Goal: Information Seeking & Learning: Learn about a topic

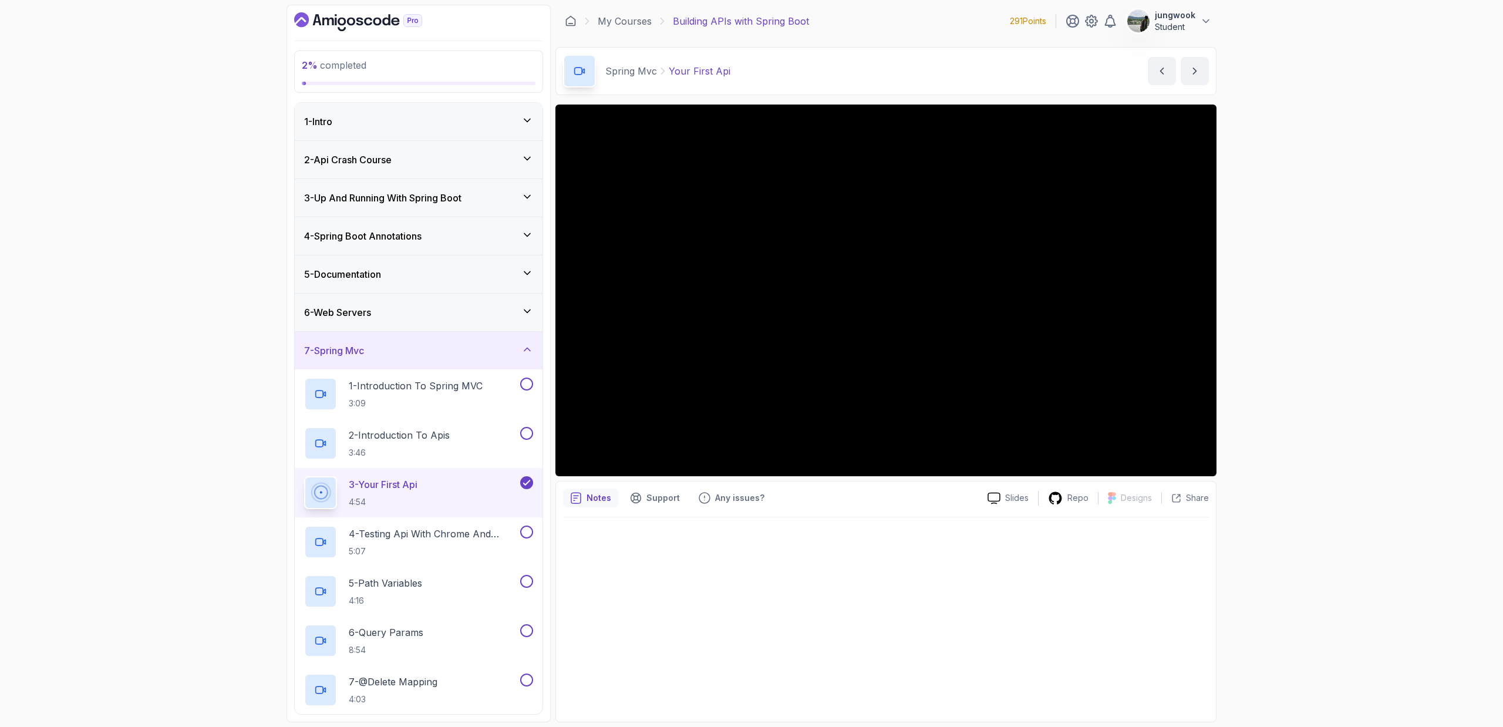
click at [1350, 171] on div "2 % completed 1 - Intro 2 - Api Crash Course 3 - Up And Running With Spring Boo…" at bounding box center [751, 363] width 1503 height 727
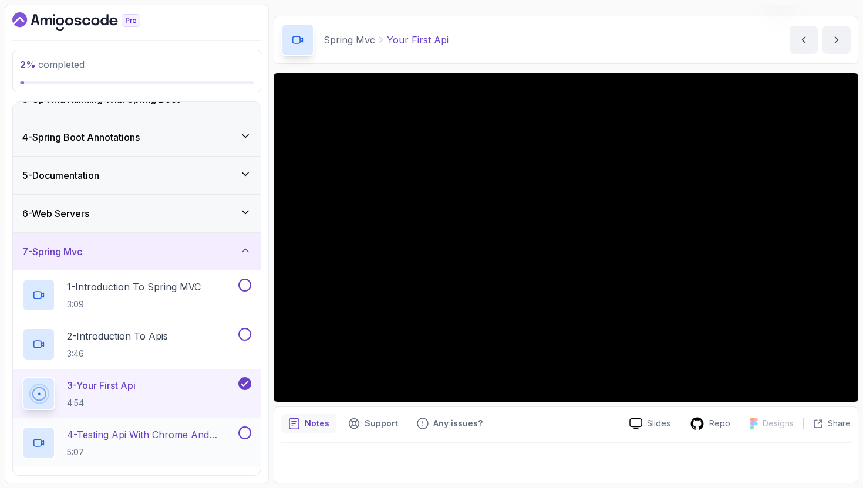
scroll to position [120, 0]
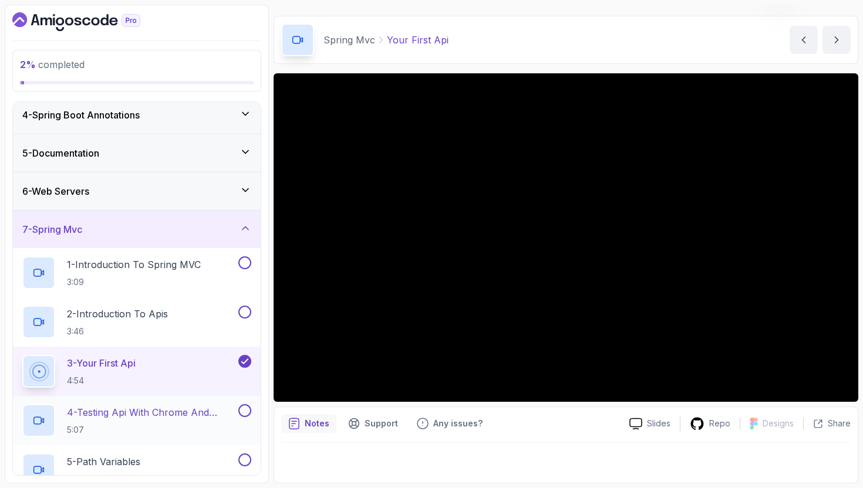
click at [210, 414] on p "4 - Testing Api With Chrome And Intellij" at bounding box center [151, 413] width 169 height 14
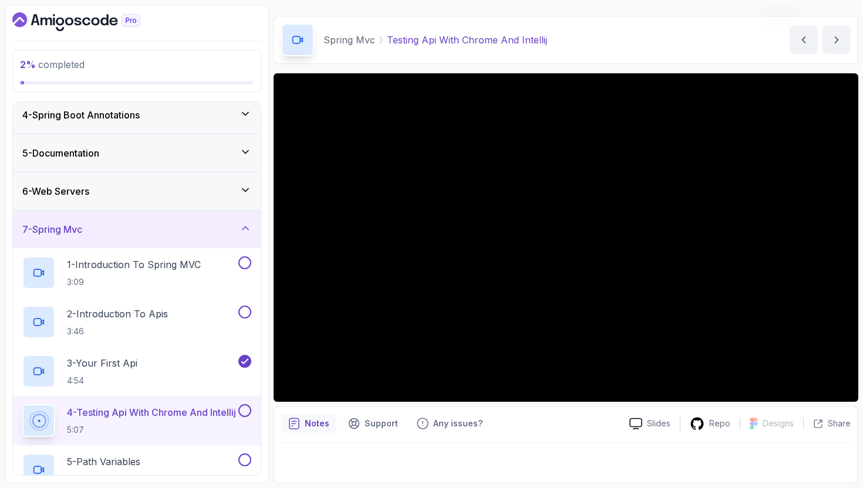
click at [562, 443] on div at bounding box center [565, 443] width 569 height 1
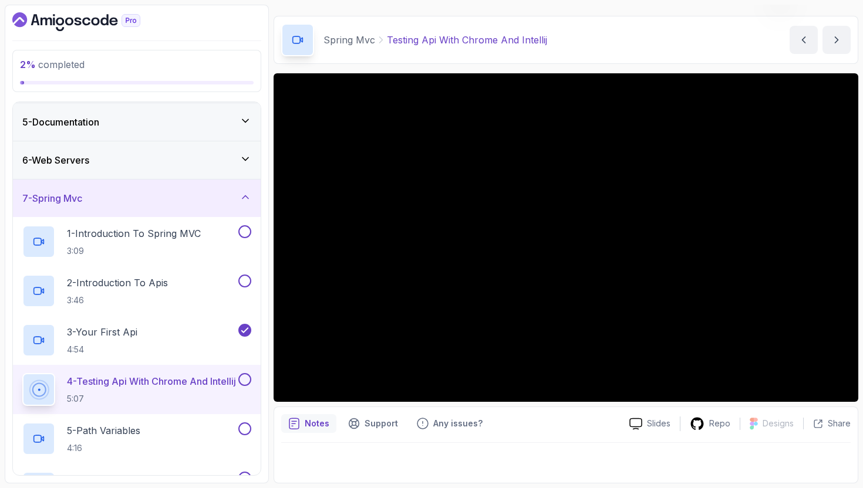
scroll to position [153, 0]
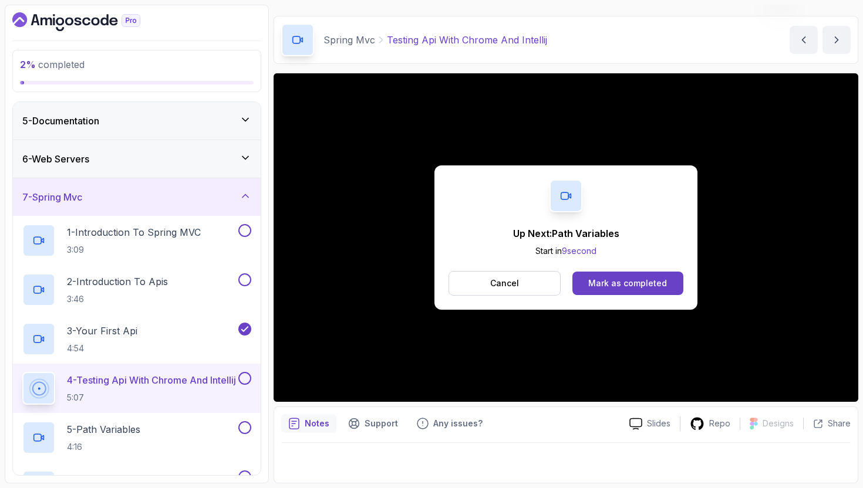
click at [248, 379] on button at bounding box center [244, 378] width 13 height 13
click at [525, 285] on button "Cancel" at bounding box center [505, 283] width 112 height 25
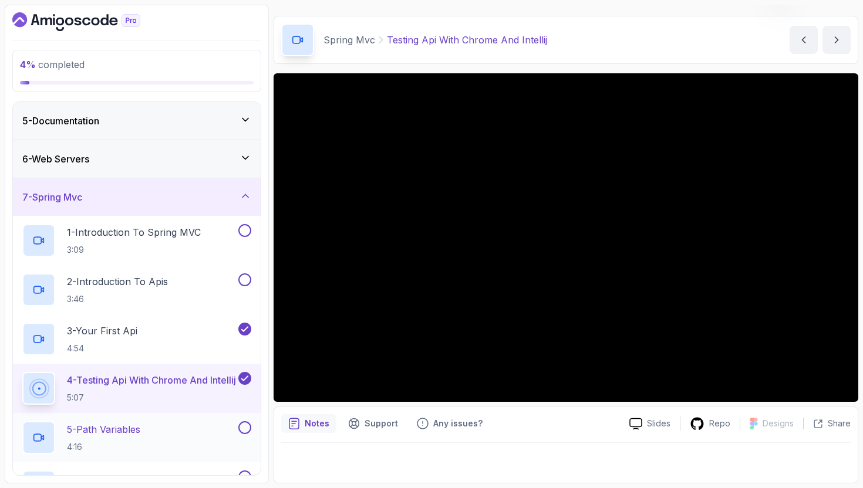
click at [210, 438] on div "5 - Path Variables 4:16" at bounding box center [129, 438] width 214 height 33
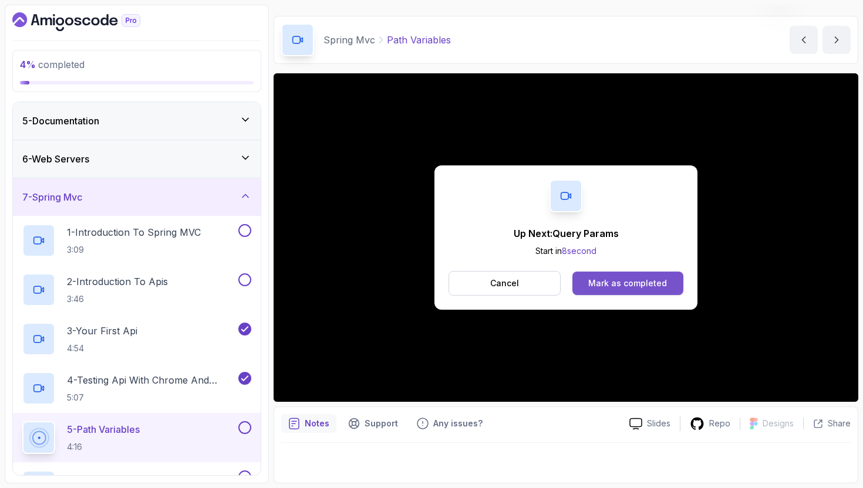
click at [658, 279] on div "Mark as completed" at bounding box center [627, 284] width 79 height 12
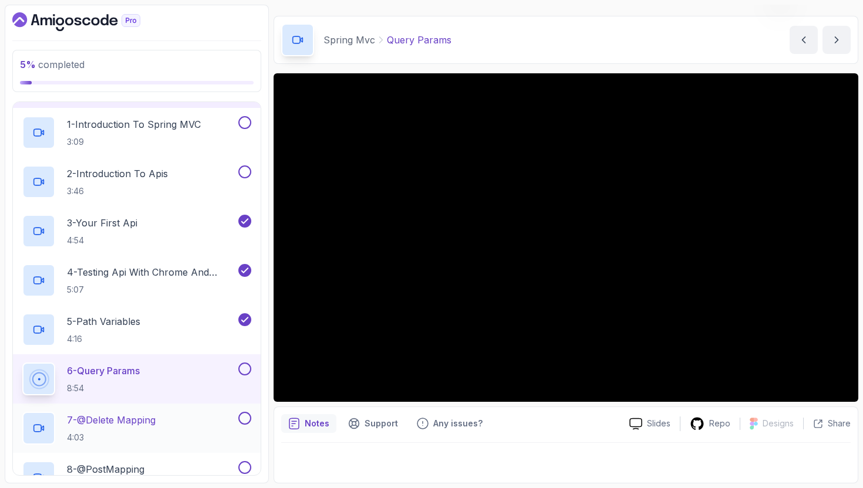
scroll to position [326, 0]
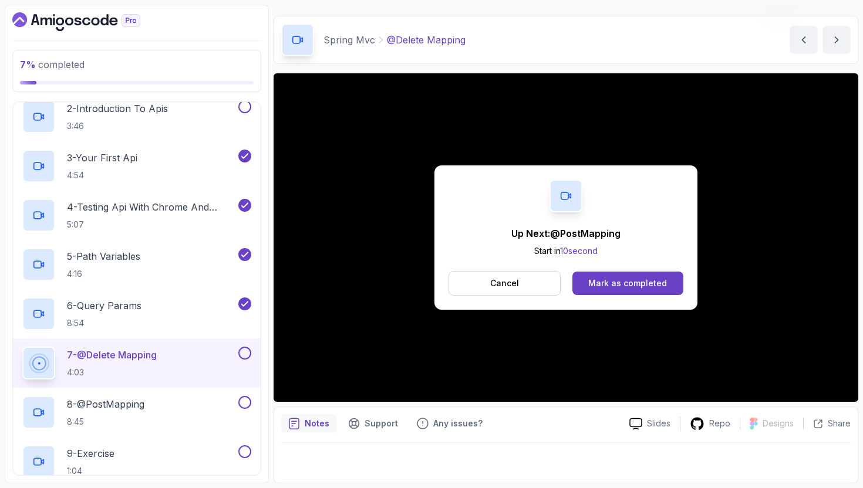
click at [685, 285] on div "Up Next: @PostMapping Start in 10 second Cancel [PERSON_NAME] as completed" at bounding box center [565, 238] width 263 height 144
click at [658, 287] on div "Mark as completed" at bounding box center [627, 284] width 79 height 12
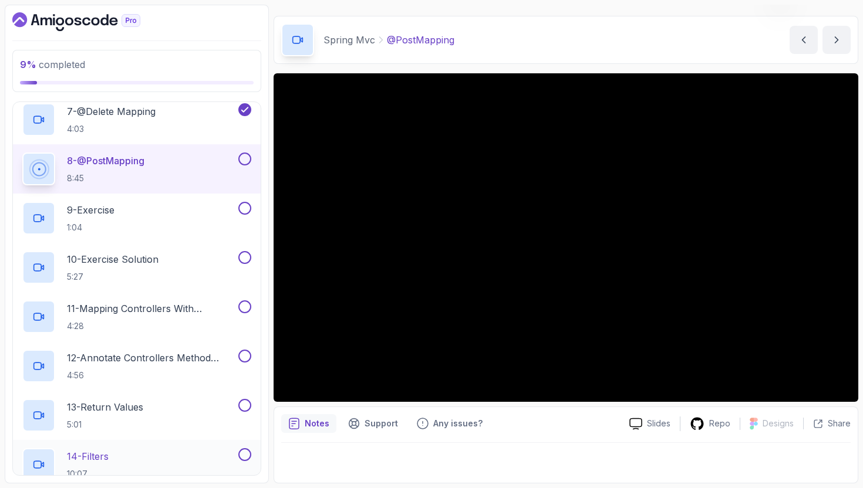
scroll to position [568, 0]
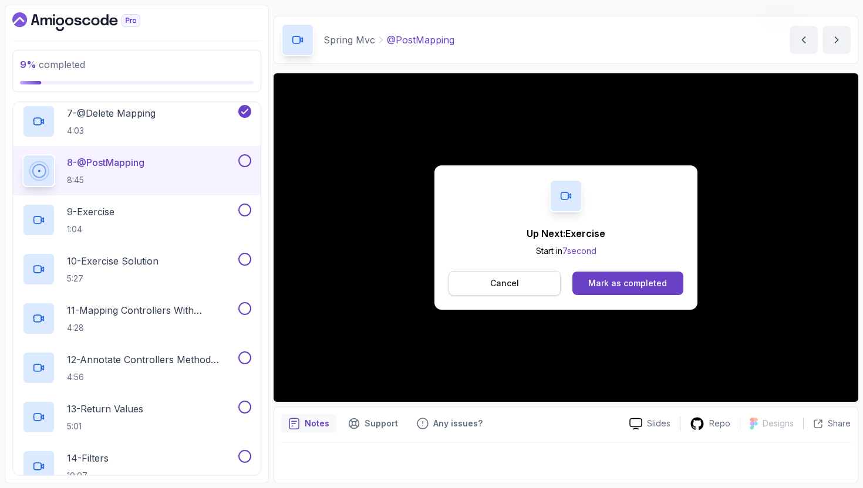
click at [525, 290] on button "Cancel" at bounding box center [505, 283] width 112 height 25
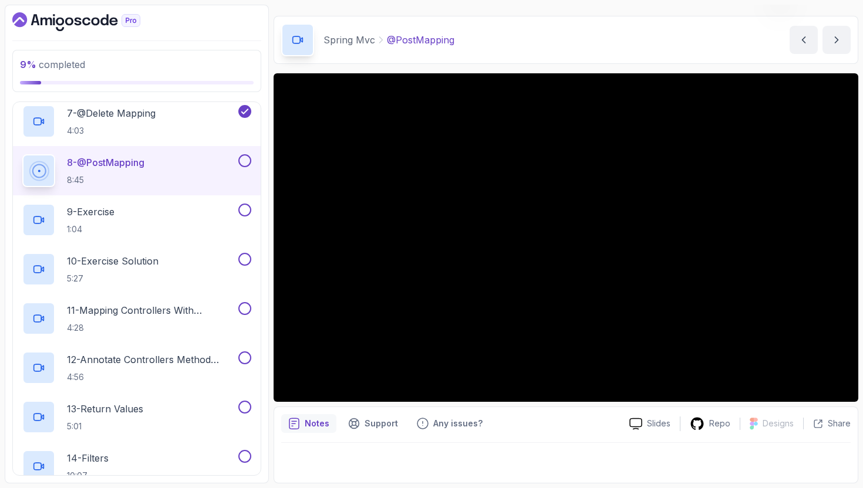
click at [247, 164] on button at bounding box center [244, 160] width 13 height 13
click at [213, 218] on div "9 - Exercise 1:04" at bounding box center [129, 220] width 214 height 33
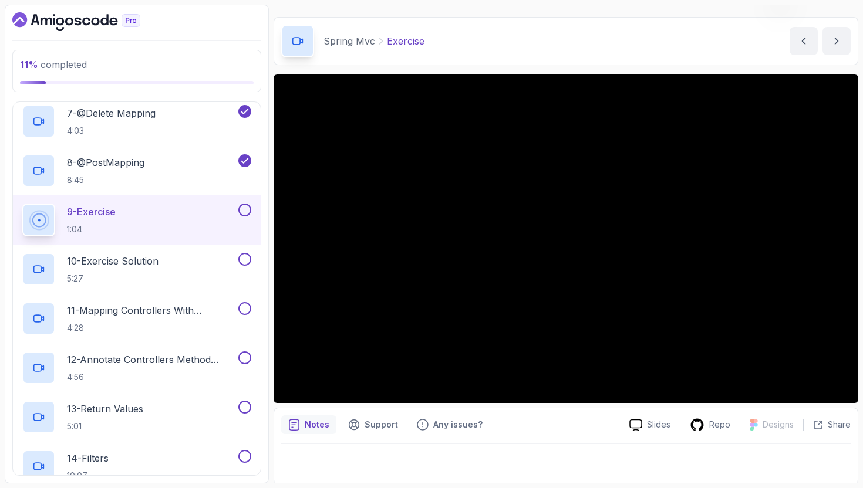
scroll to position [31, 0]
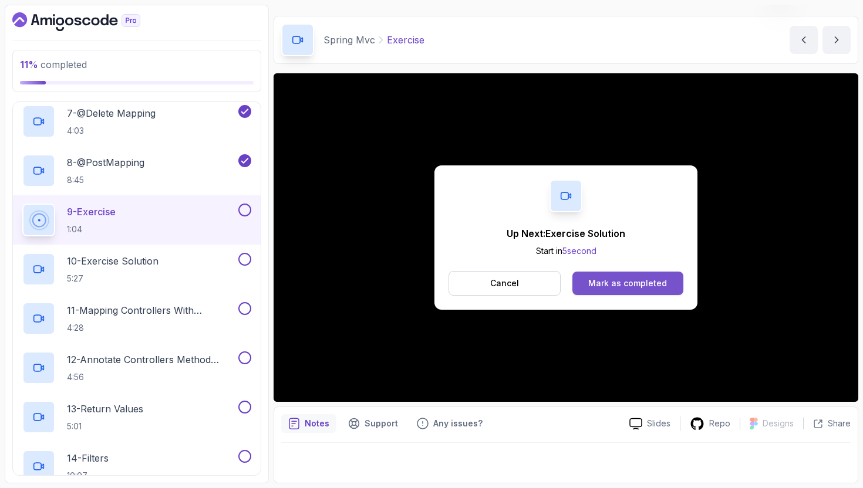
click at [638, 291] on button "Mark as completed" at bounding box center [627, 283] width 111 height 23
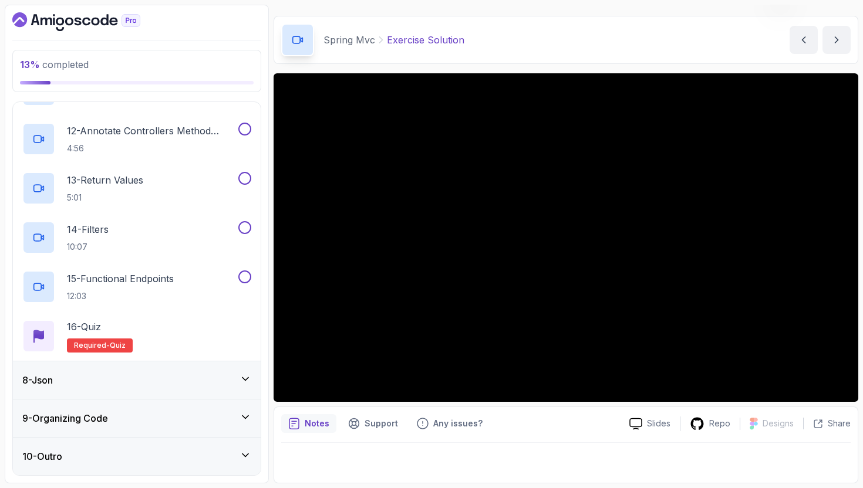
click at [188, 377] on div "8 - Json" at bounding box center [136, 380] width 229 height 14
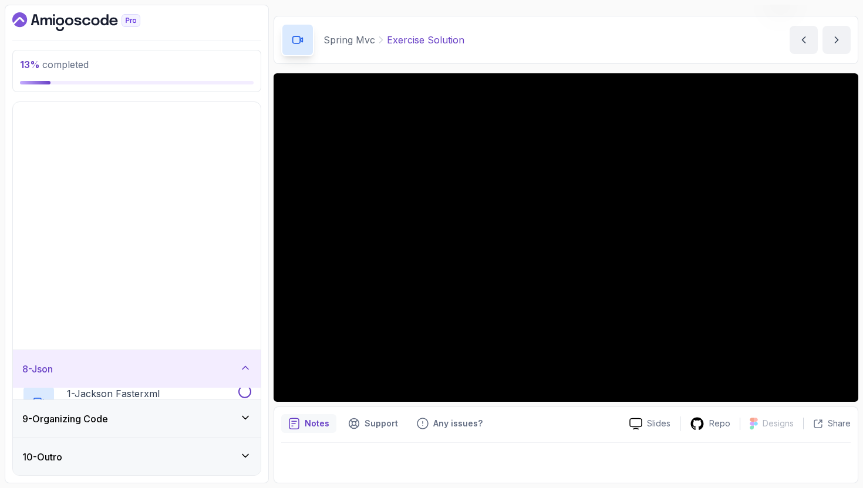
scroll to position [8, 0]
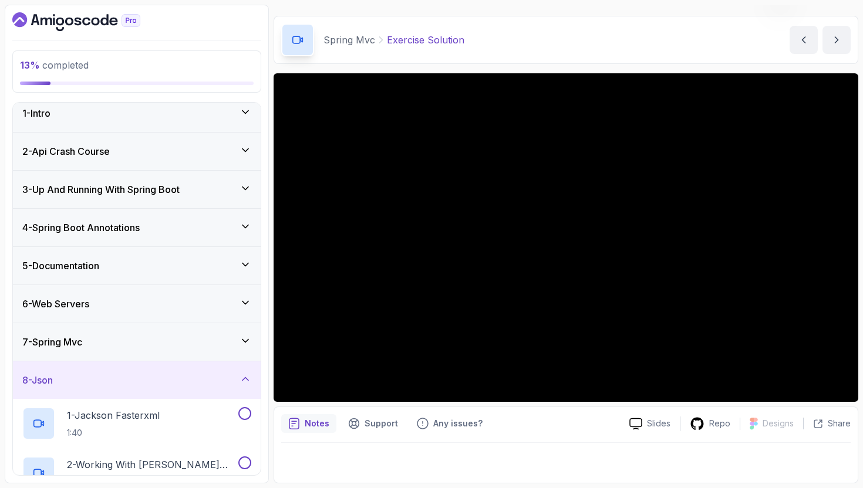
click at [202, 342] on div "7 - Spring Mvc" at bounding box center [136, 342] width 229 height 14
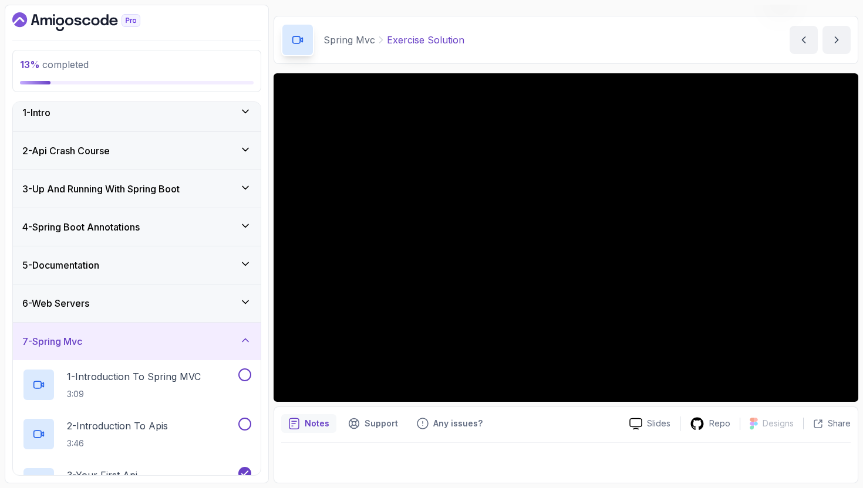
scroll to position [192, 0]
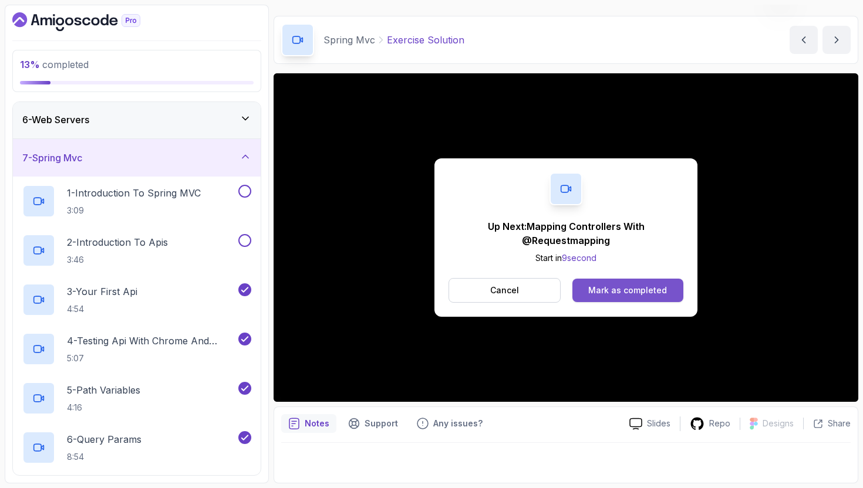
click at [638, 294] on div "Mark as completed" at bounding box center [627, 291] width 79 height 12
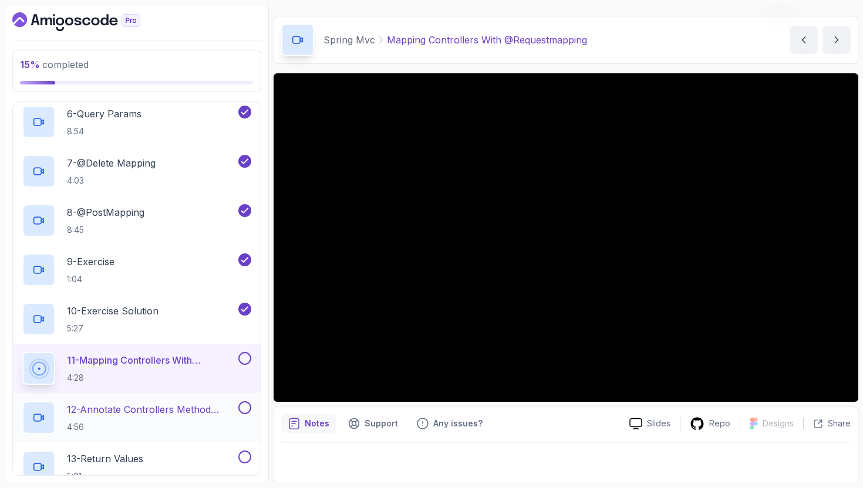
scroll to position [577, 0]
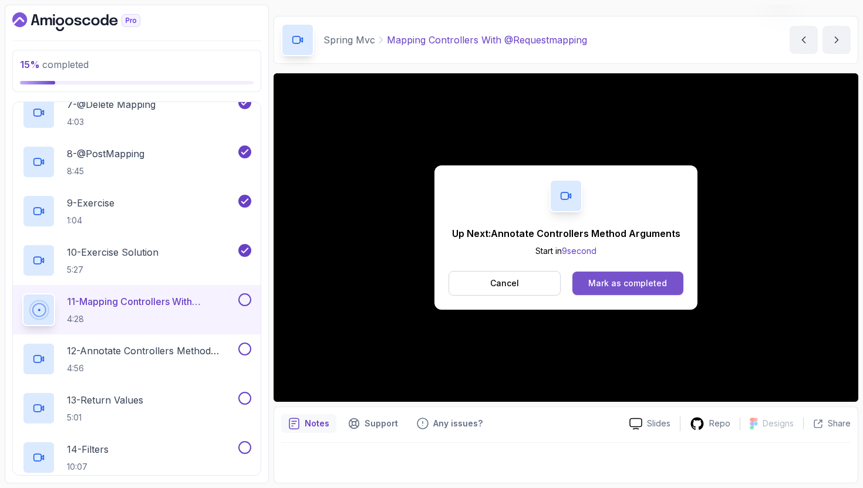
click at [658, 283] on div "Mark as completed" at bounding box center [627, 284] width 79 height 12
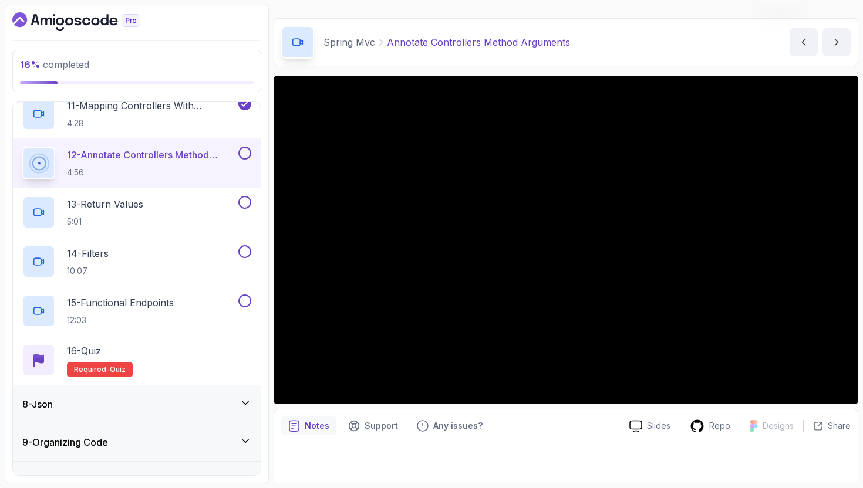
scroll to position [31, 0]
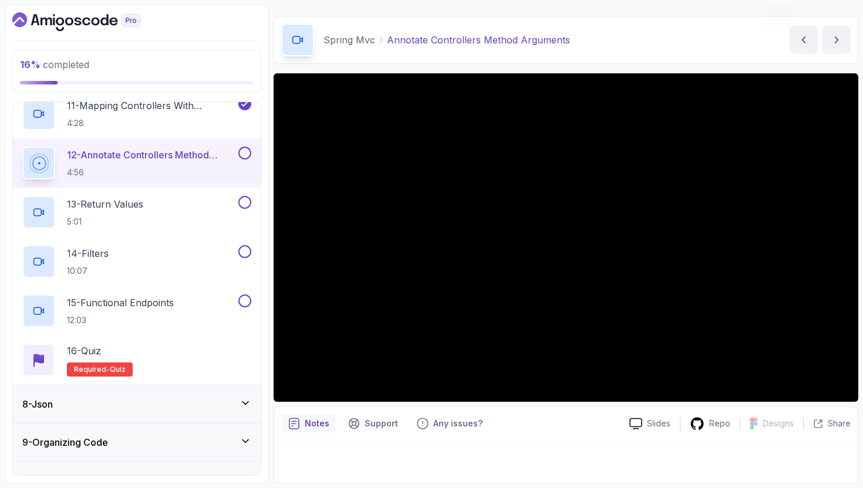
click at [577, 437] on div "Notes Support Any issues? Slides Repo Designs Design not available Share" at bounding box center [566, 445] width 585 height 77
click at [580, 402] on div "Slides Repo Designs Design not available Share Notes Support Any issues? Slides…" at bounding box center [566, 278] width 585 height 410
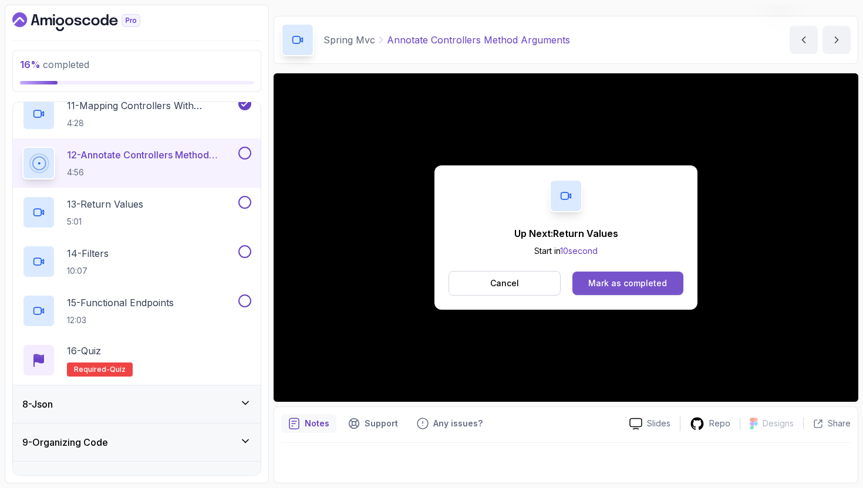
click at [598, 292] on button "Mark as completed" at bounding box center [627, 283] width 111 height 23
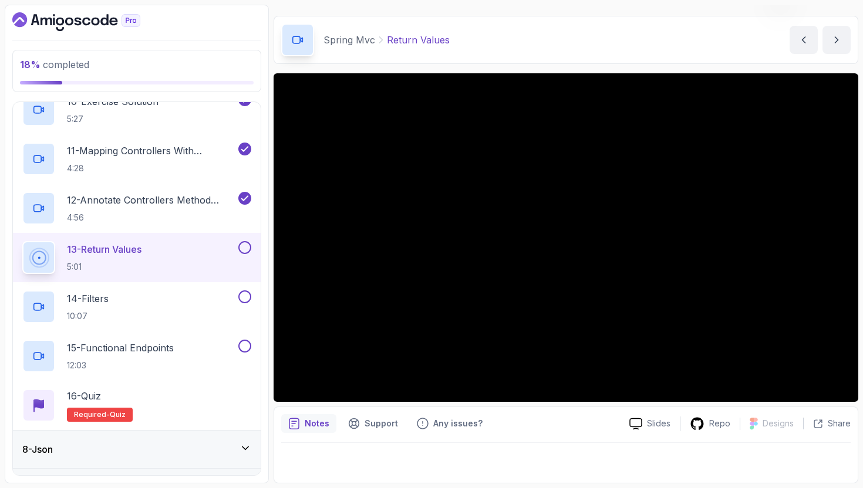
scroll to position [31, 0]
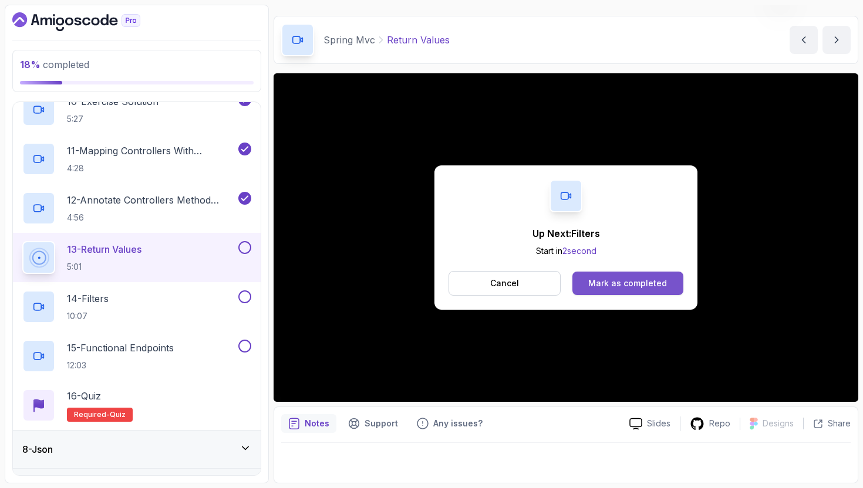
click at [601, 288] on div "Mark as completed" at bounding box center [627, 284] width 79 height 12
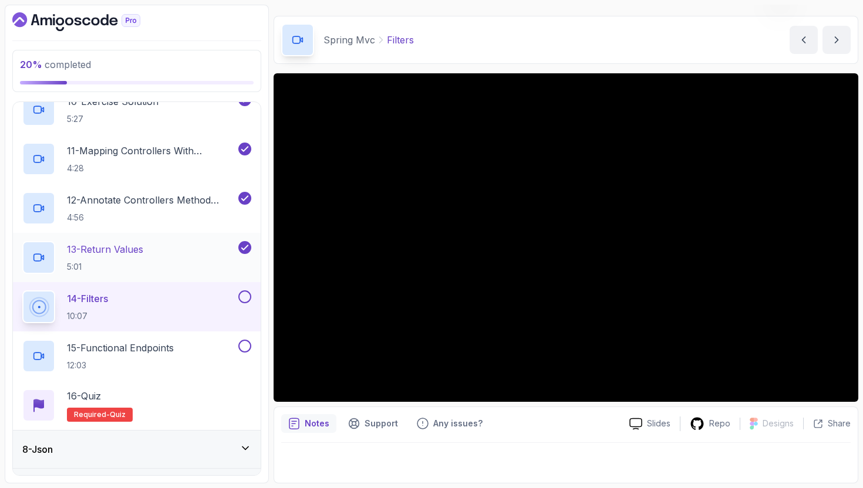
click at [229, 275] on div "13 - Return Values 5:01" at bounding box center [137, 257] width 248 height 49
click at [208, 246] on div "13 - Return Values 5:01" at bounding box center [129, 257] width 214 height 33
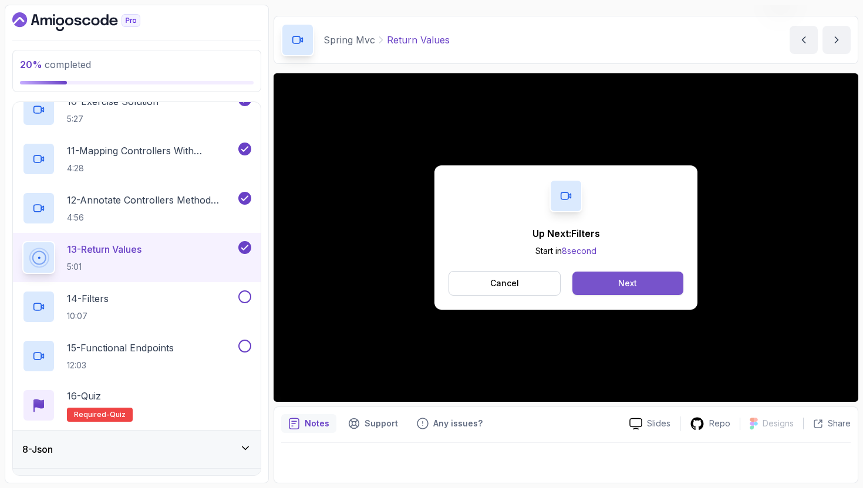
click at [607, 281] on button "Next" at bounding box center [627, 283] width 111 height 23
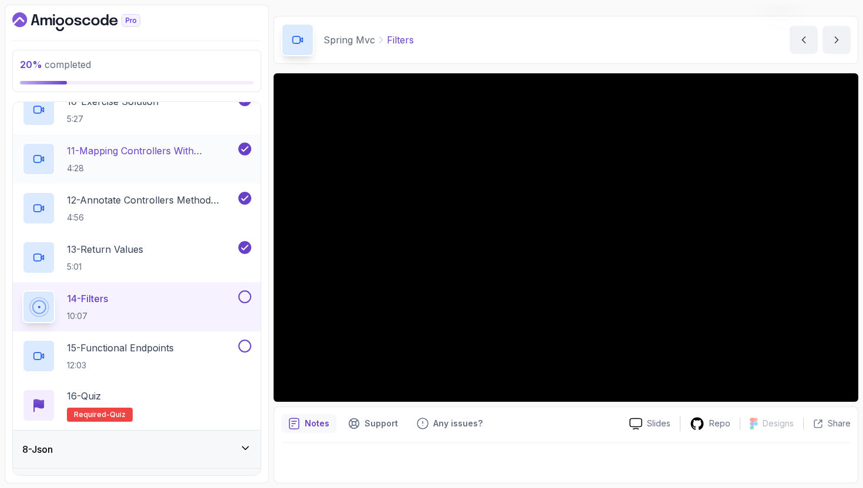
click at [205, 161] on h2 "11 - Mapping Controllers With @Requestmapping 4:28" at bounding box center [151, 159] width 169 height 31
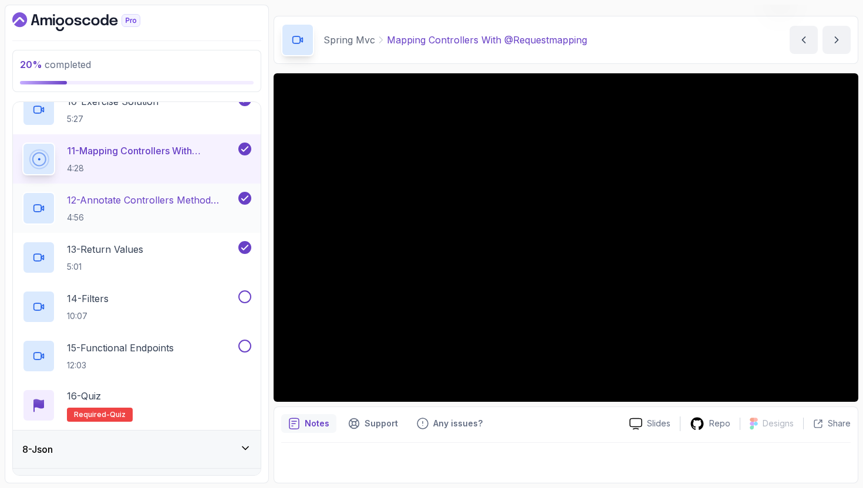
click at [216, 184] on div "12 - Annotate Controllers Method Arguments 4:56" at bounding box center [137, 208] width 248 height 49
click at [206, 198] on p "12 - Annotate Controllers Method Arguments" at bounding box center [151, 200] width 169 height 14
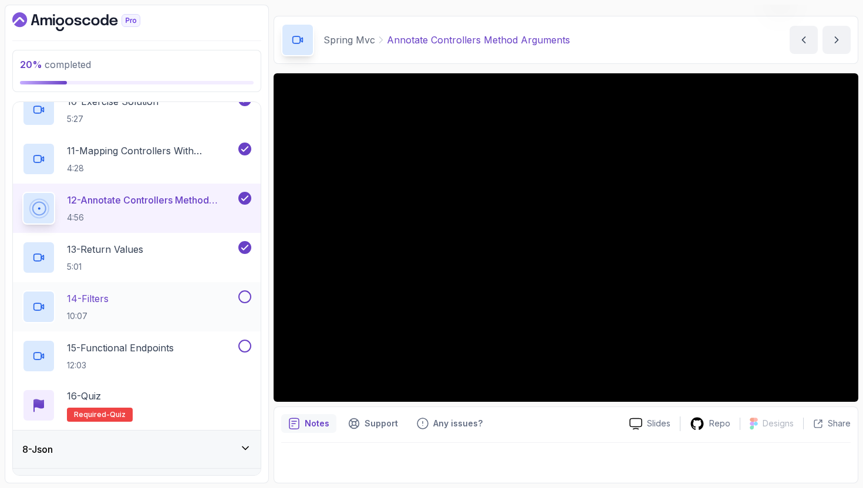
click at [205, 302] on div "14 - Filters 10:07" at bounding box center [129, 307] width 214 height 33
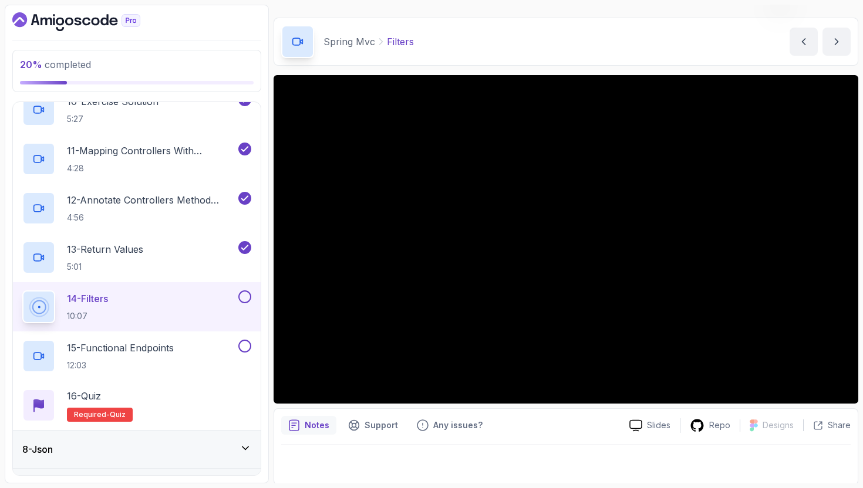
scroll to position [29, 0]
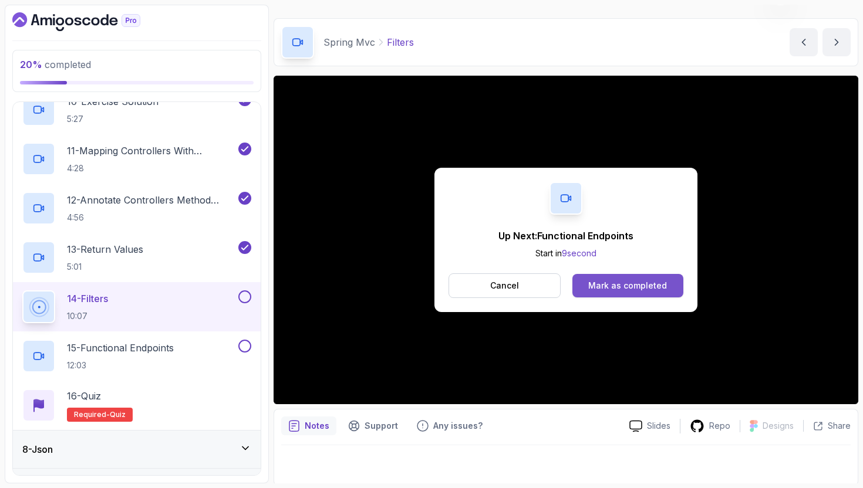
click at [600, 285] on div "Mark as completed" at bounding box center [627, 286] width 79 height 12
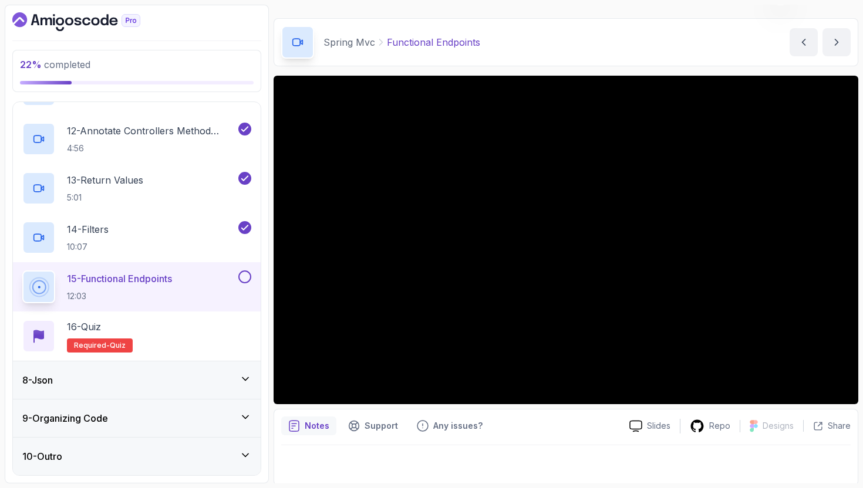
scroll to position [31, 0]
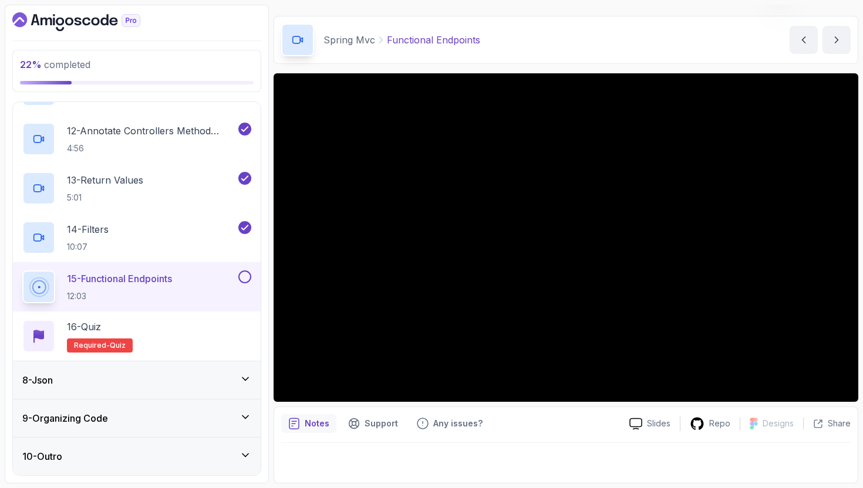
click at [164, 367] on div "8 - Json" at bounding box center [137, 381] width 248 height 38
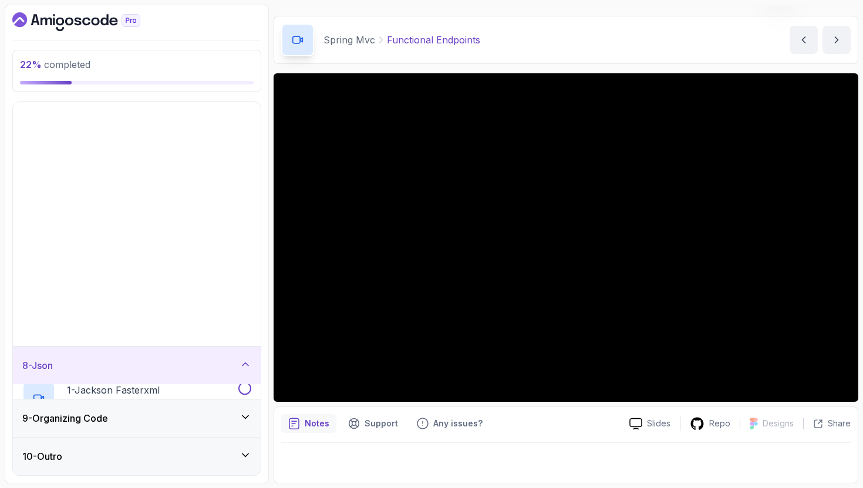
scroll to position [8, 0]
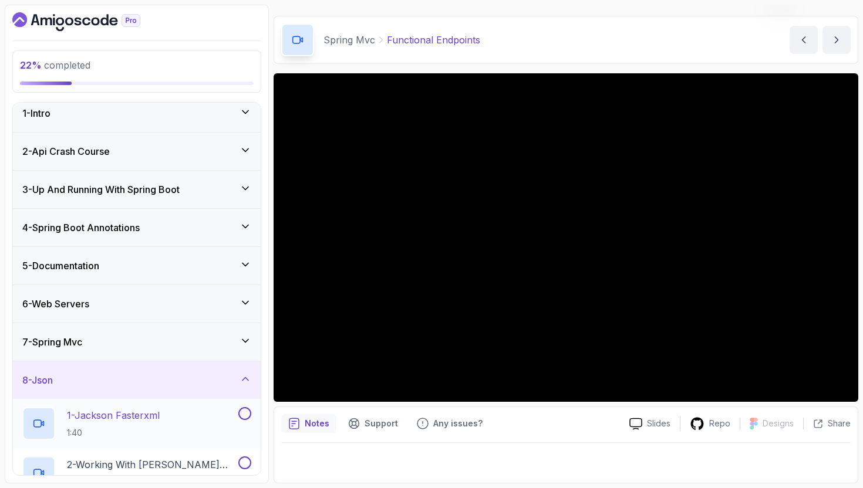
click at [139, 424] on h2 "1 - [PERSON_NAME] Fasterxml 1:40" at bounding box center [113, 424] width 93 height 31
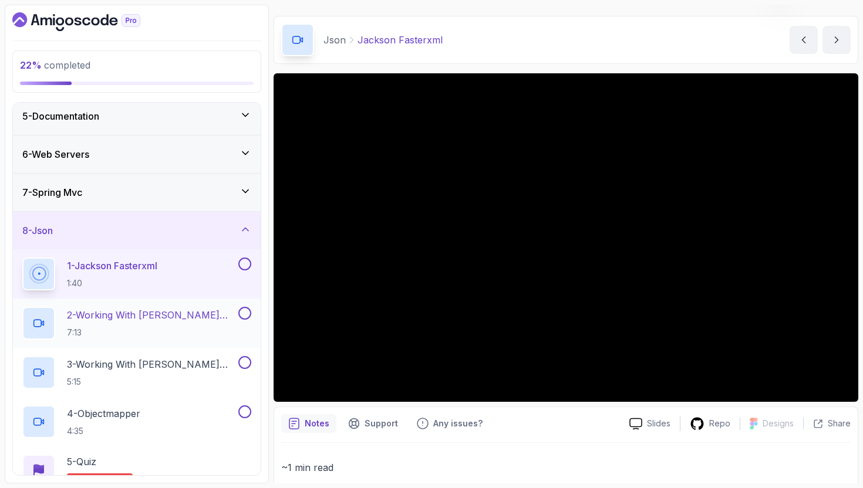
scroll to position [254, 0]
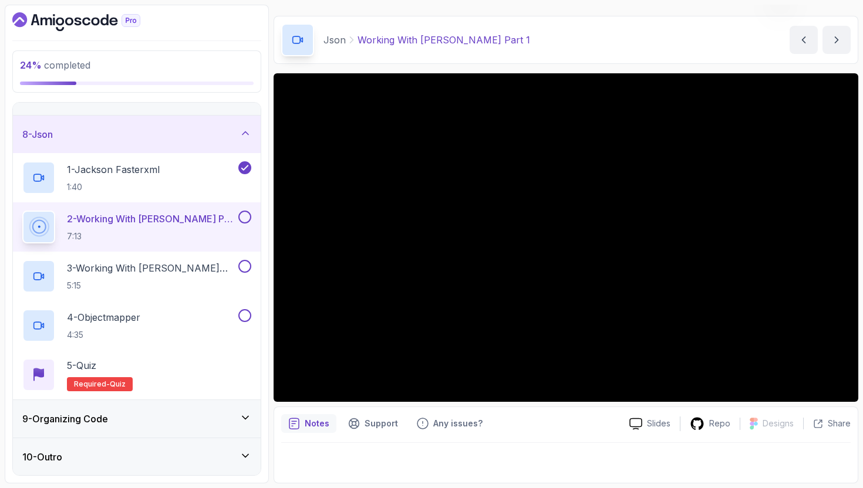
click at [193, 419] on div "9 - Organizing Code" at bounding box center [136, 419] width 229 height 14
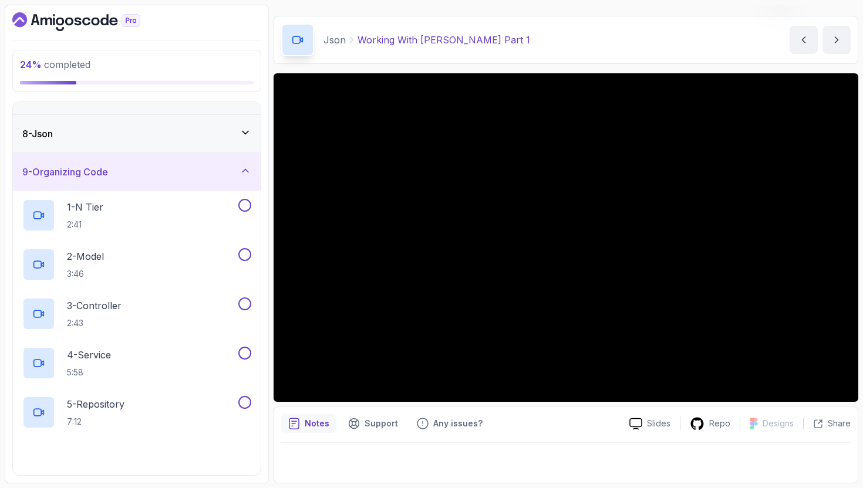
click at [240, 137] on icon at bounding box center [246, 133] width 12 height 12
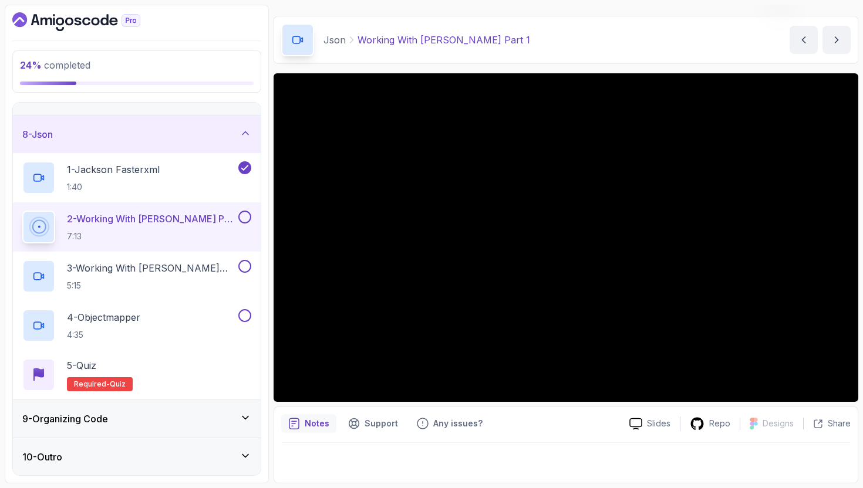
click at [200, 138] on div "8 - Json" at bounding box center [136, 134] width 229 height 14
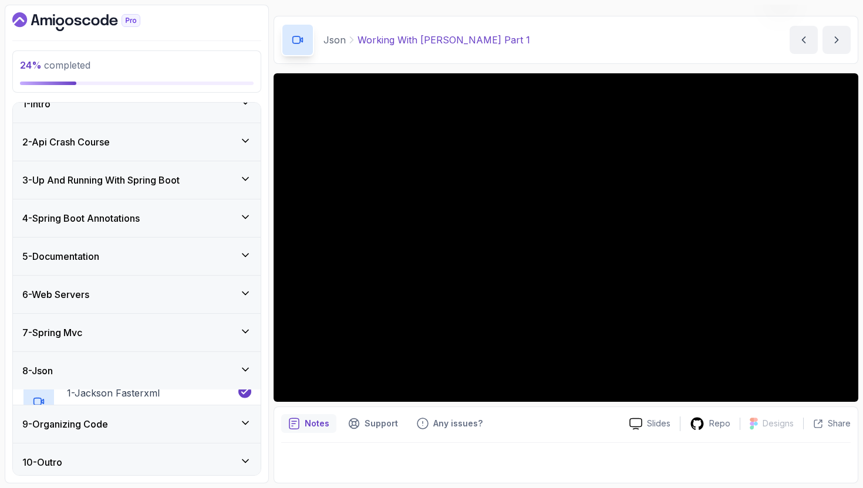
scroll to position [8, 0]
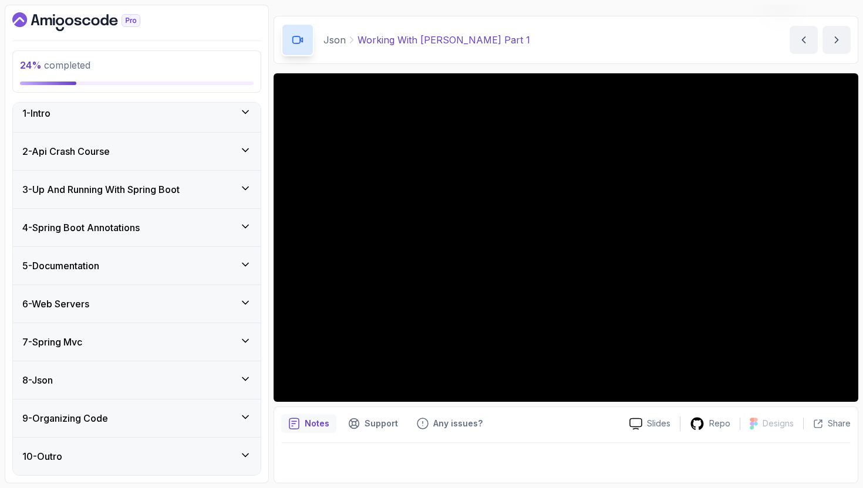
click at [128, 343] on div "7 - Spring Mvc" at bounding box center [136, 342] width 229 height 14
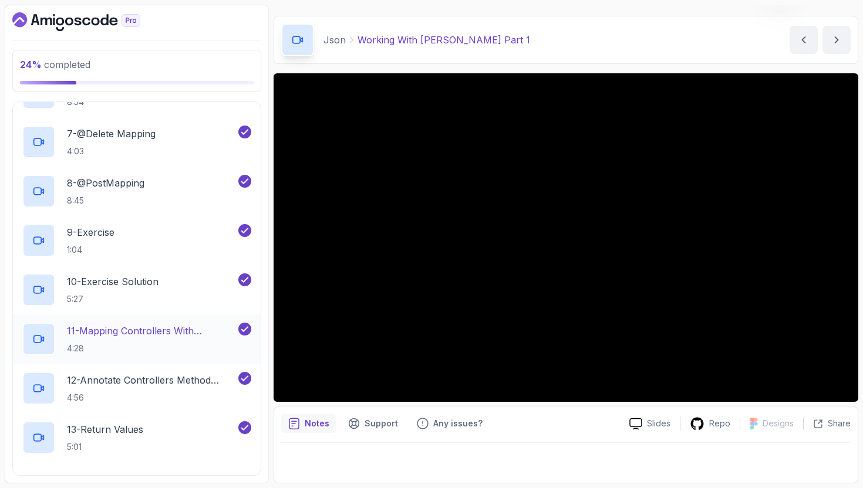
scroll to position [797, 0]
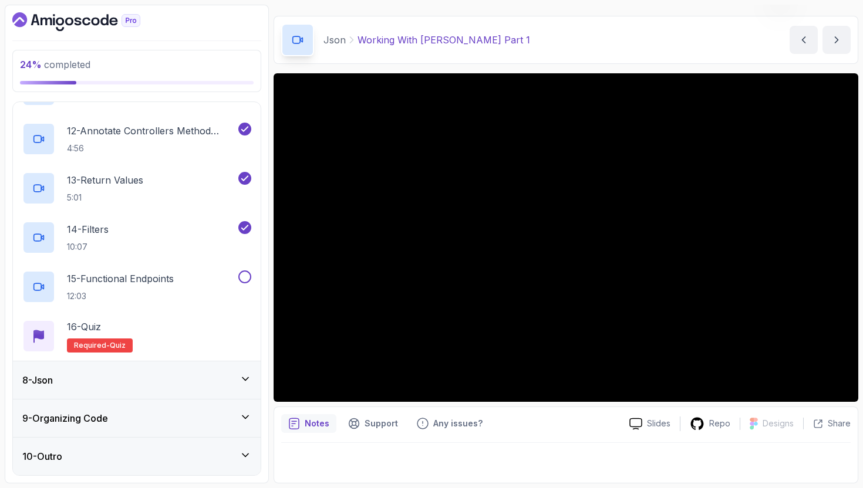
click at [225, 386] on div "8 - Json" at bounding box center [136, 380] width 229 height 14
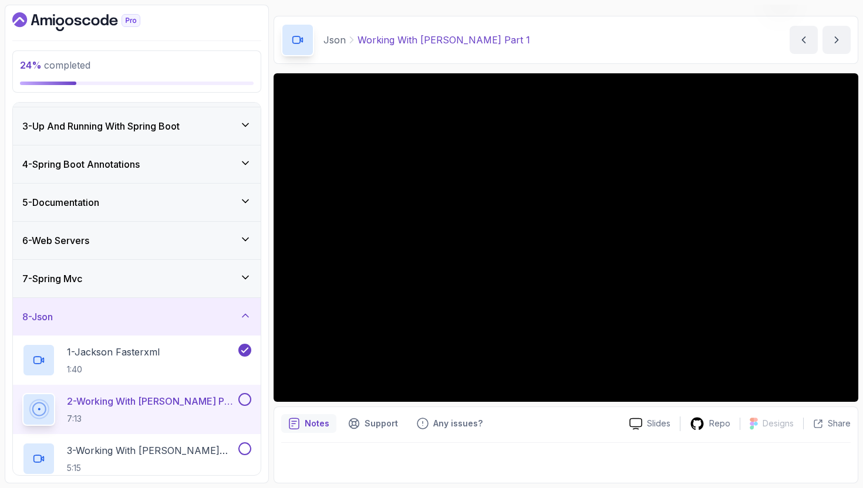
scroll to position [118, 0]
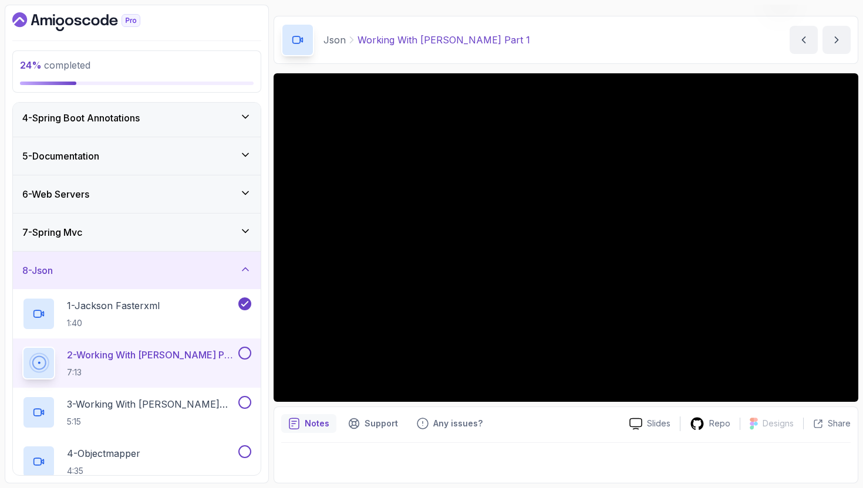
click at [221, 231] on div "7 - Spring Mvc" at bounding box center [136, 232] width 229 height 14
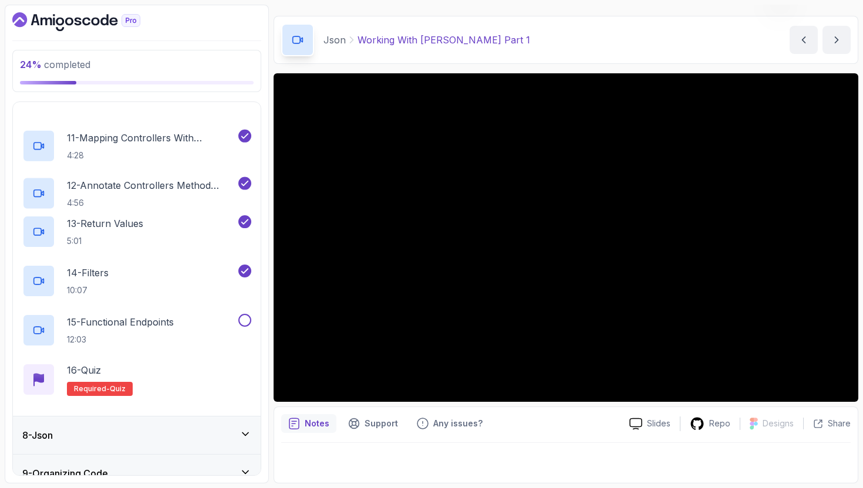
scroll to position [797, 0]
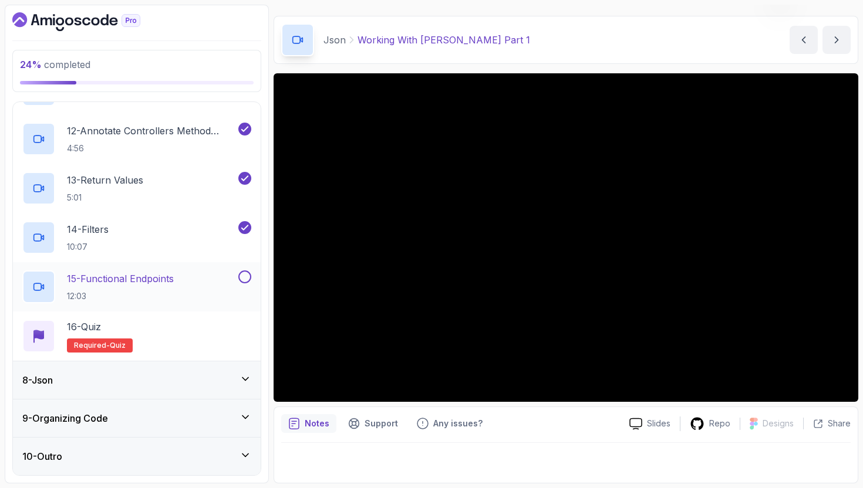
click at [242, 286] on button "15 - Functional Endpoints 12:03" at bounding box center [136, 287] width 229 height 33
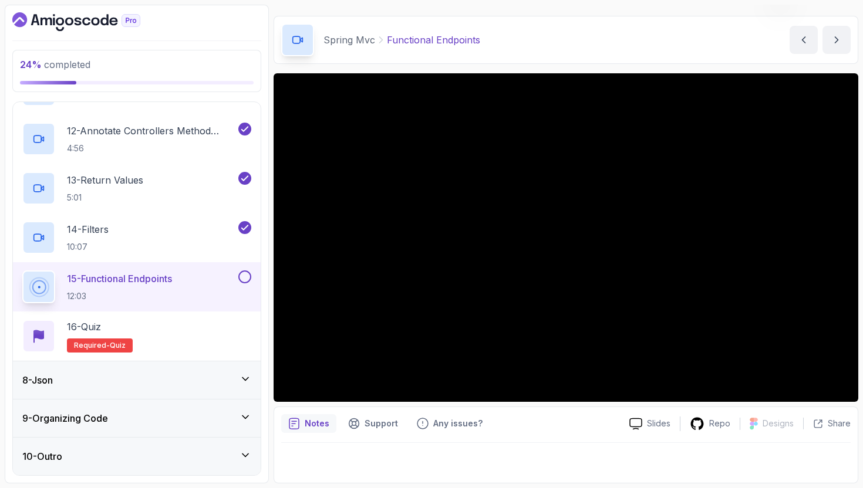
click at [138, 385] on div "8 - Json" at bounding box center [136, 380] width 229 height 14
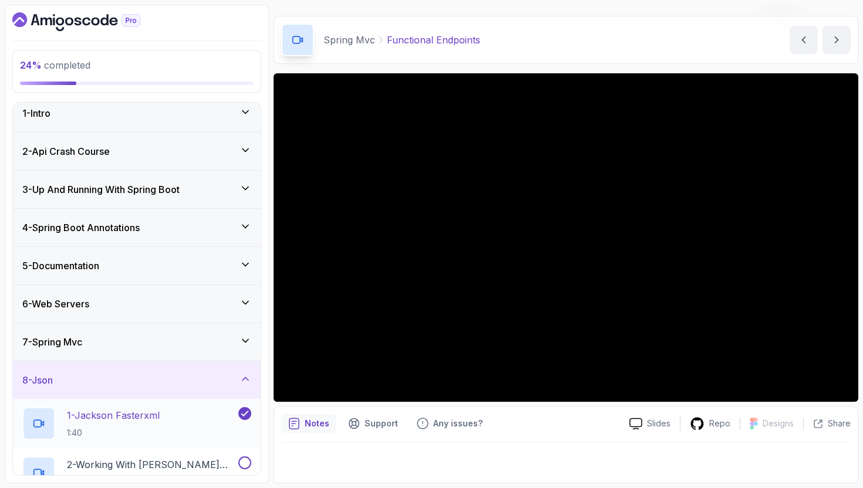
scroll to position [32, 0]
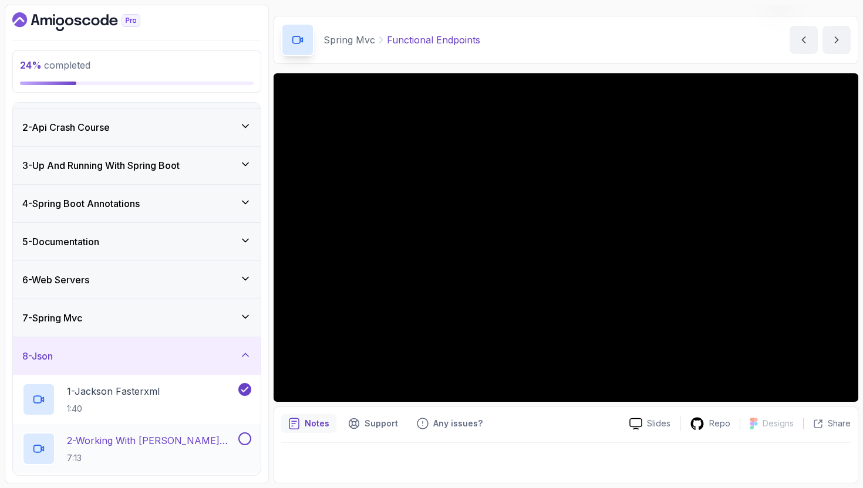
click at [150, 440] on p "2 - Working With [PERSON_NAME] Part 1" at bounding box center [151, 441] width 169 height 14
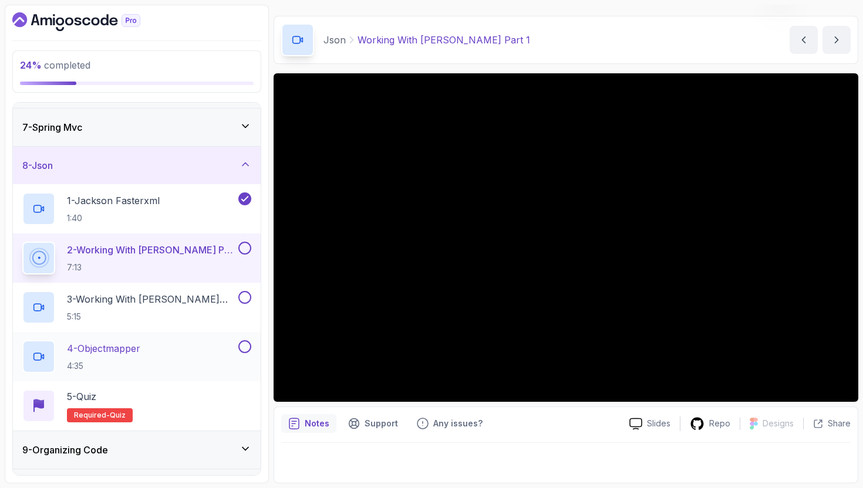
scroll to position [254, 0]
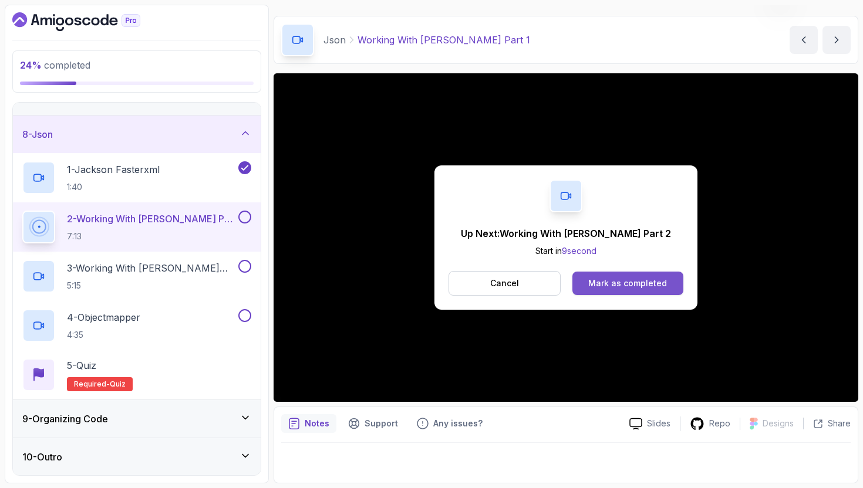
click at [627, 275] on button "Mark as completed" at bounding box center [627, 283] width 111 height 23
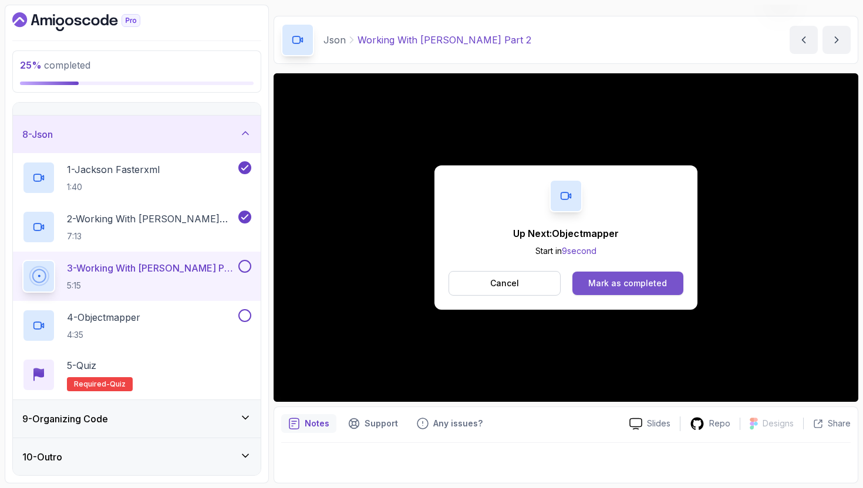
click at [630, 284] on div "Mark as completed" at bounding box center [627, 284] width 79 height 12
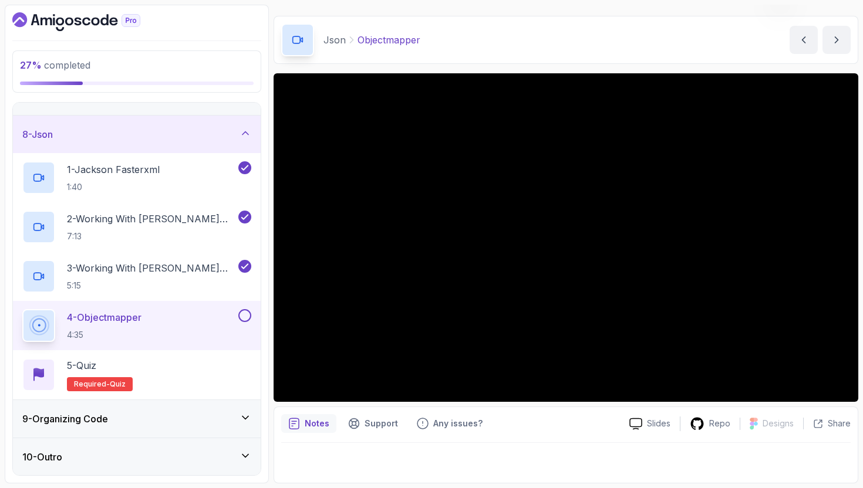
click at [132, 416] on div "9 - Organizing Code" at bounding box center [136, 419] width 229 height 14
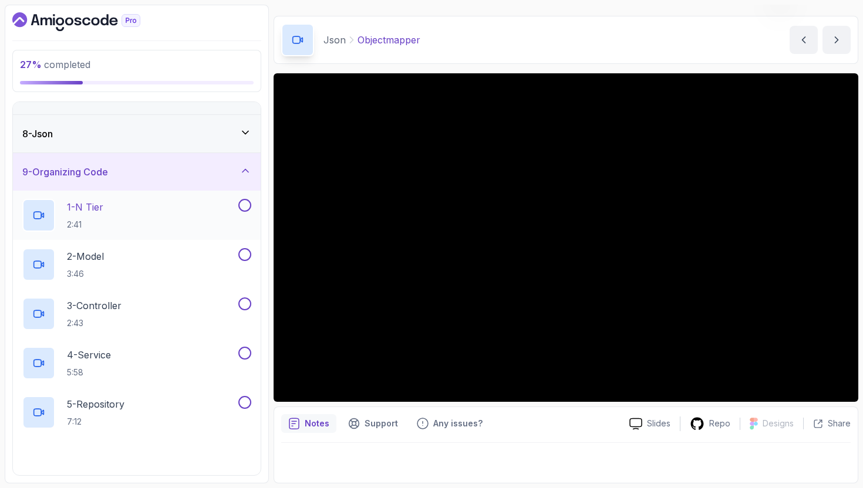
click at [190, 192] on div "1 - N Tier 2:41" at bounding box center [137, 215] width 248 height 49
click at [167, 208] on div "1 - N Tier 2:41" at bounding box center [129, 215] width 214 height 33
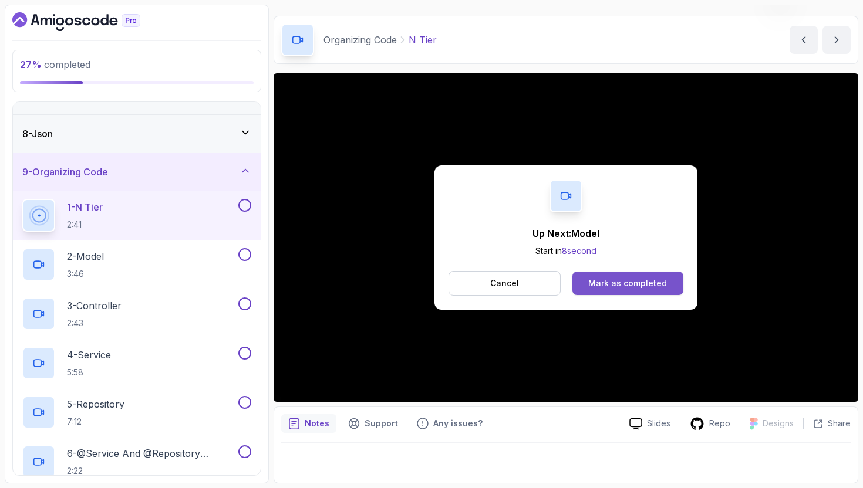
click at [626, 287] on div "Mark as completed" at bounding box center [627, 284] width 79 height 12
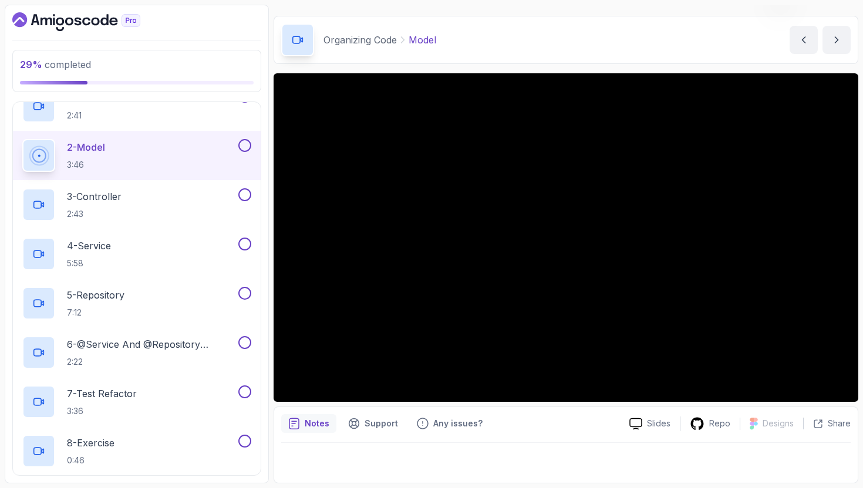
scroll to position [331, 0]
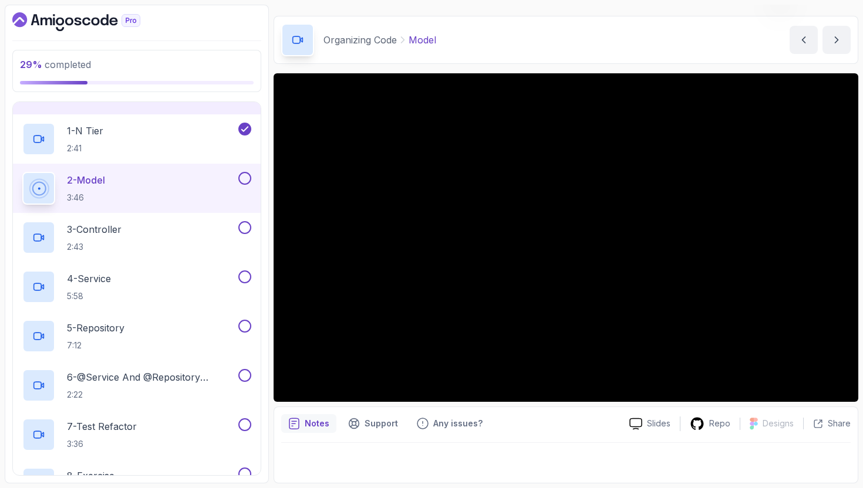
click at [244, 182] on button at bounding box center [244, 178] width 13 height 13
click at [236, 228] on div at bounding box center [243, 227] width 15 height 13
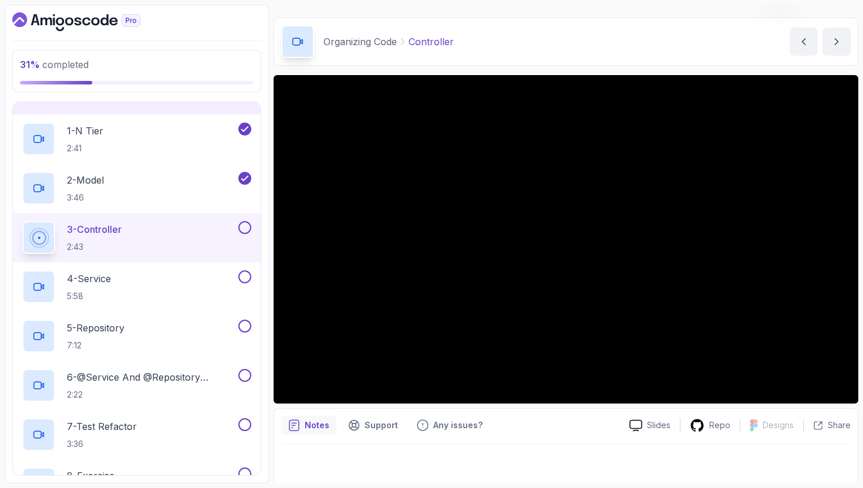
scroll to position [29, 0]
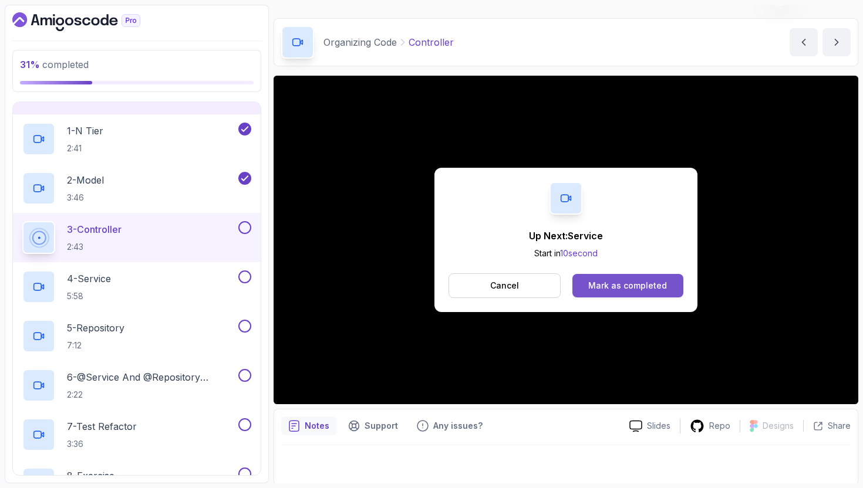
click at [614, 284] on div "Mark as completed" at bounding box center [627, 286] width 79 height 12
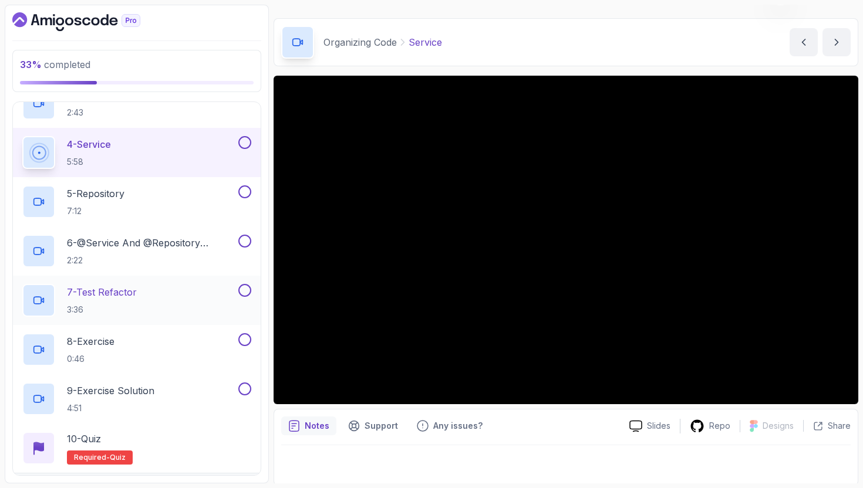
scroll to position [501, 0]
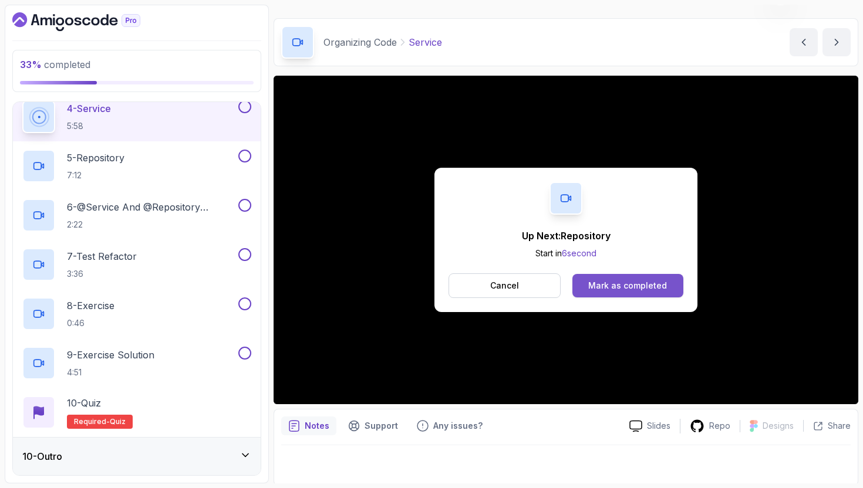
click at [631, 274] on button "Mark as completed" at bounding box center [627, 285] width 111 height 23
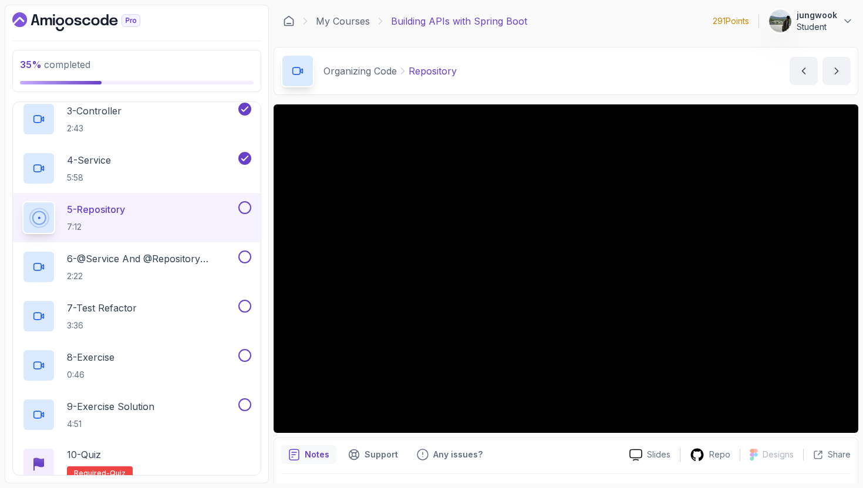
scroll to position [501, 0]
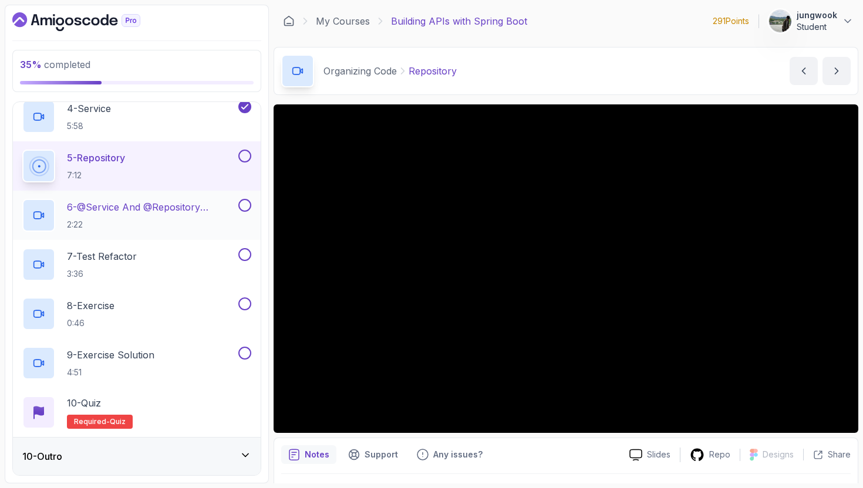
click at [192, 214] on p "6 - @Service And @Repository Annotations" at bounding box center [151, 207] width 169 height 14
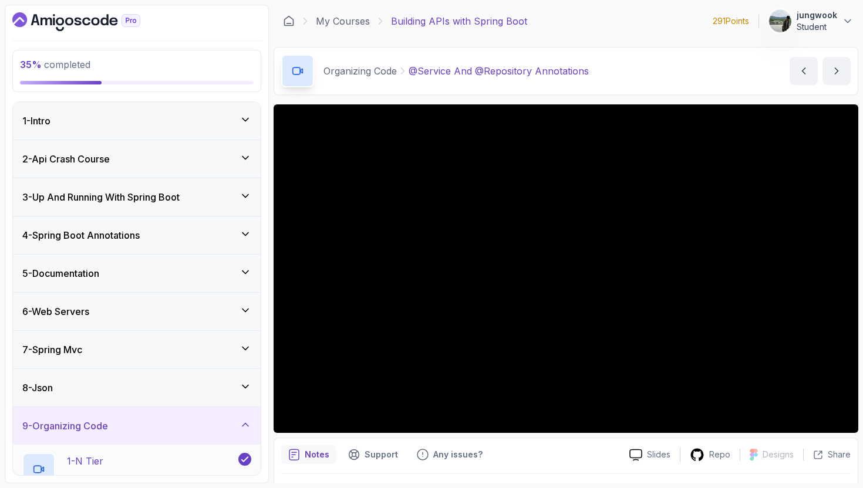
scroll to position [383, 0]
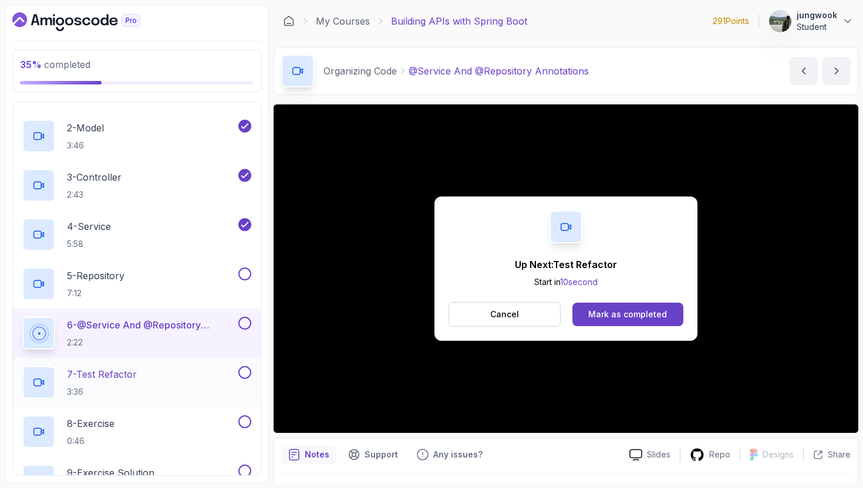
click at [206, 375] on div "7 - Test Refactor 3:36" at bounding box center [129, 382] width 214 height 33
click at [596, 304] on button "Mark as completed" at bounding box center [627, 314] width 111 height 23
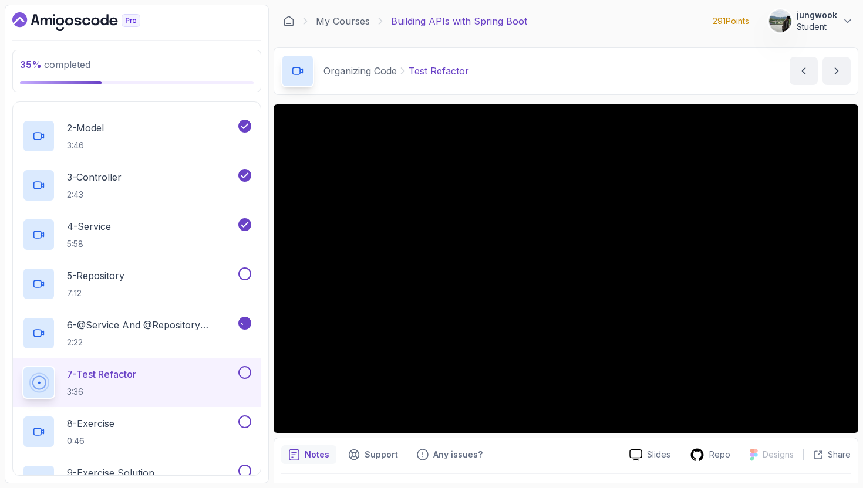
scroll to position [501, 0]
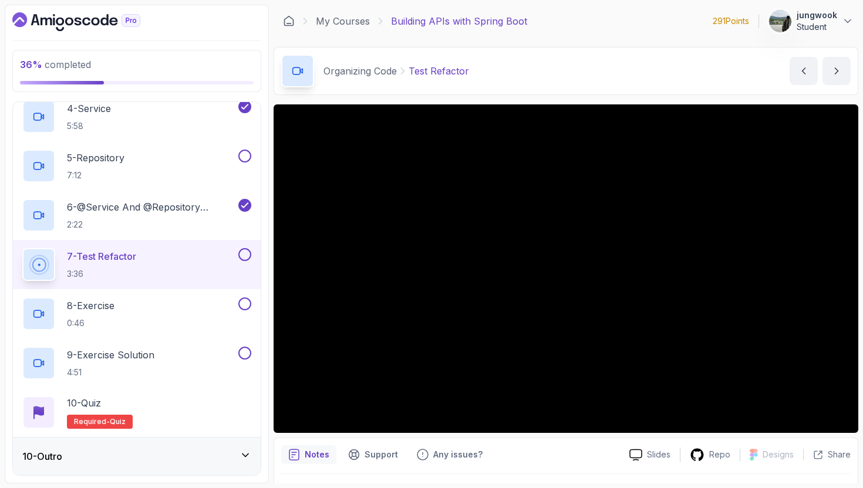
click at [120, 467] on div "10 - Outro" at bounding box center [137, 457] width 248 height 38
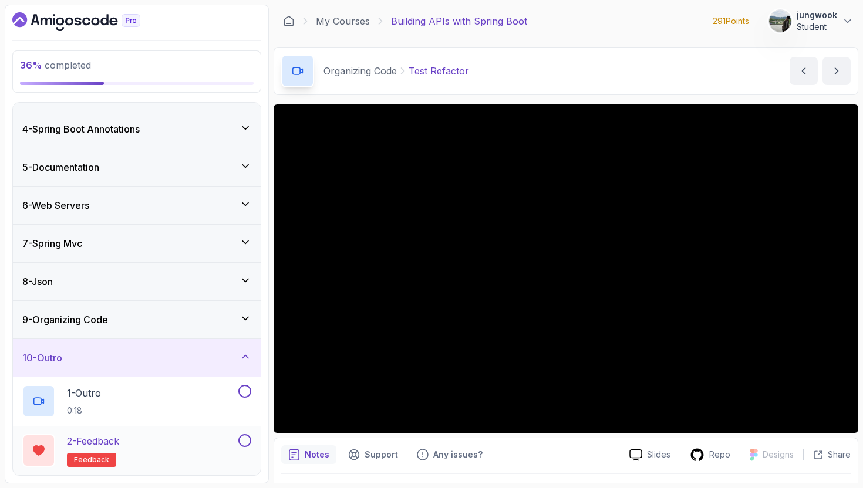
scroll to position [156, 0]
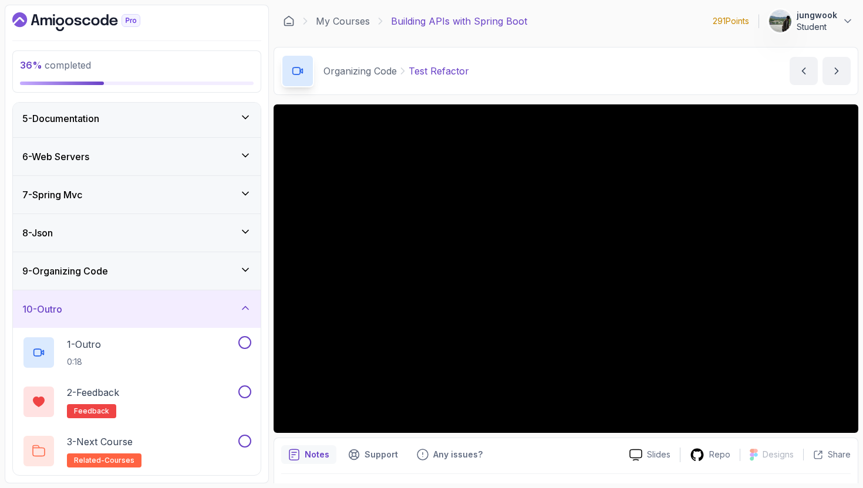
click at [224, 267] on div "9 - Organizing Code" at bounding box center [136, 271] width 229 height 14
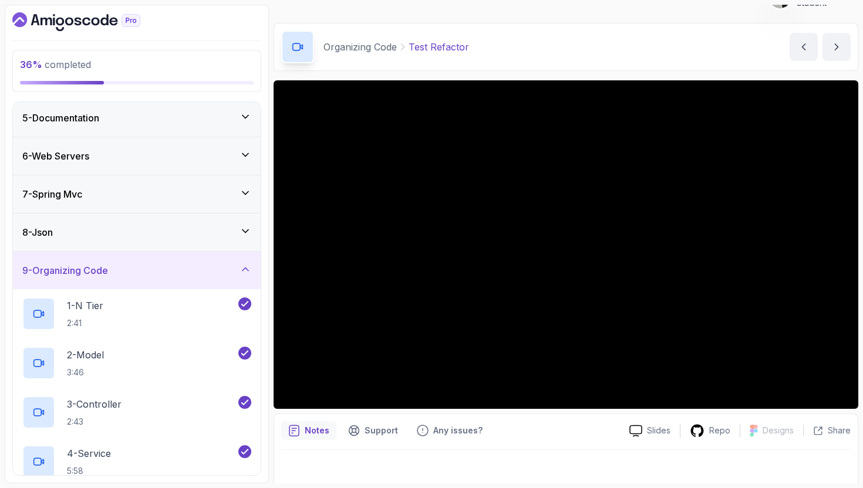
scroll to position [31, 0]
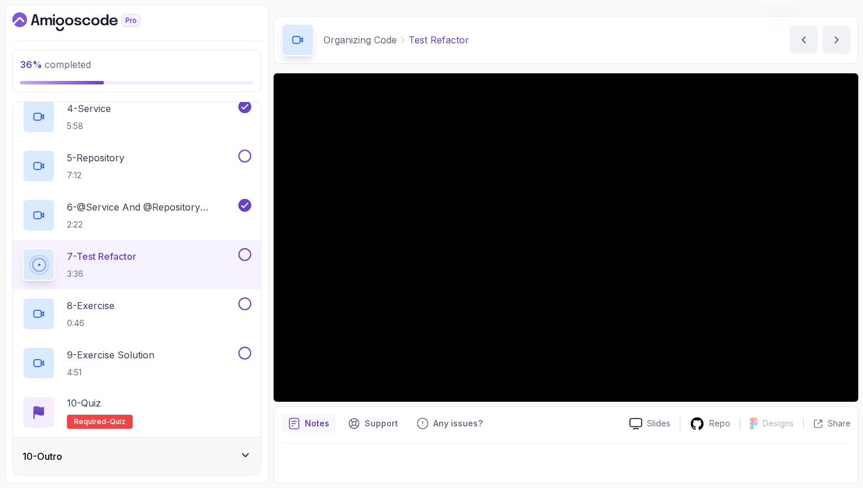
click at [157, 455] on div "10 - Outro" at bounding box center [136, 457] width 229 height 14
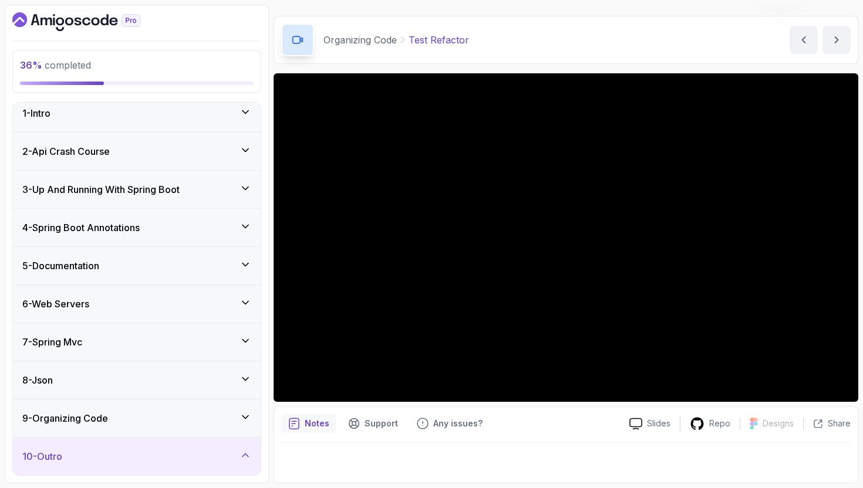
scroll to position [156, 0]
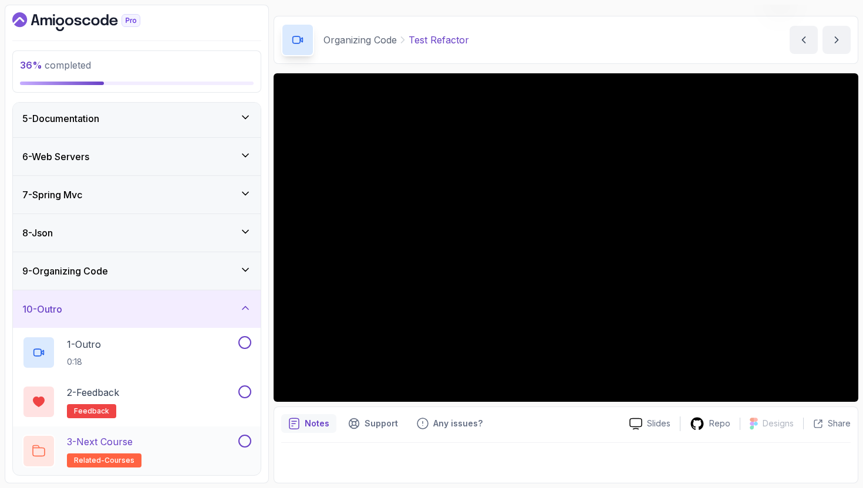
click at [158, 442] on div "3 - Next Course related-courses" at bounding box center [129, 451] width 214 height 33
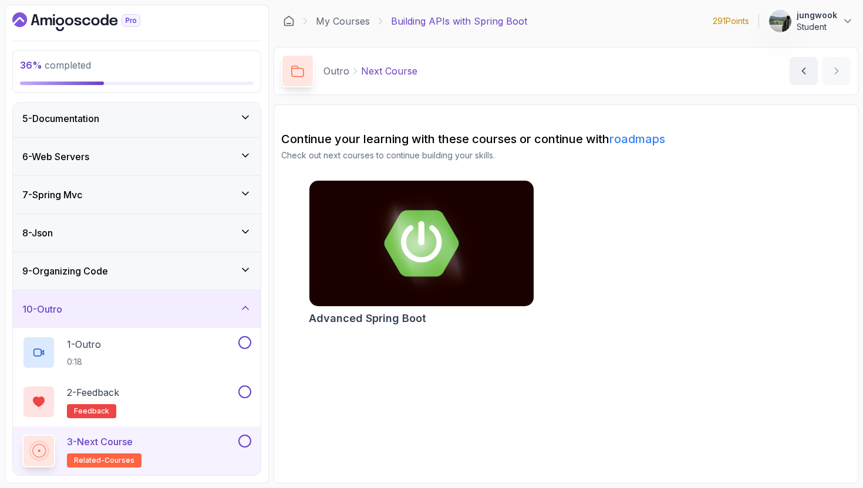
click at [193, 272] on div "9 - Organizing Code" at bounding box center [136, 271] width 229 height 14
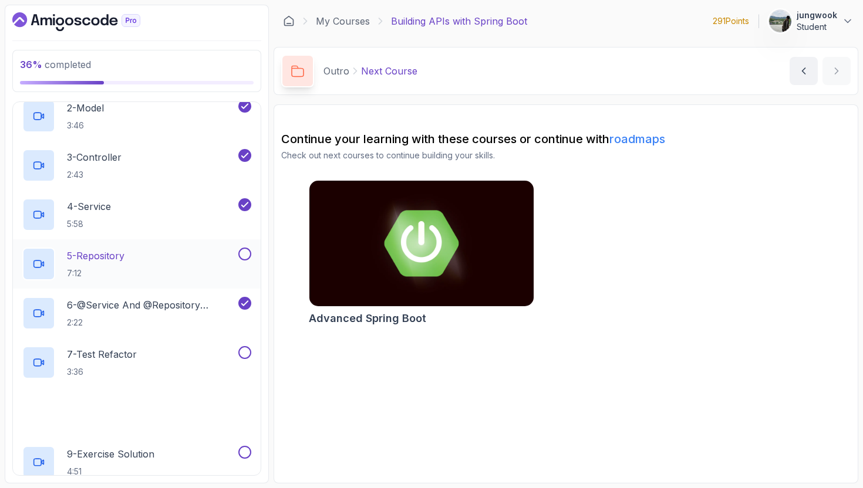
scroll to position [501, 0]
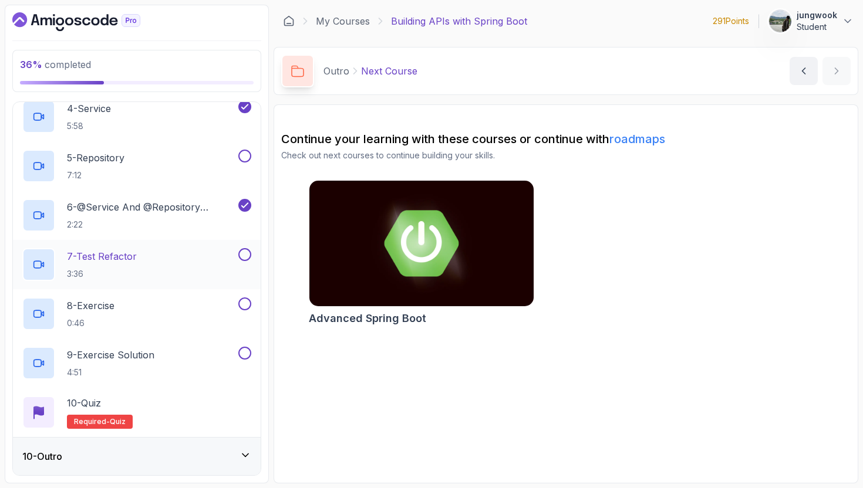
click at [203, 265] on div "7 - Test Refactor 3:36" at bounding box center [129, 264] width 214 height 33
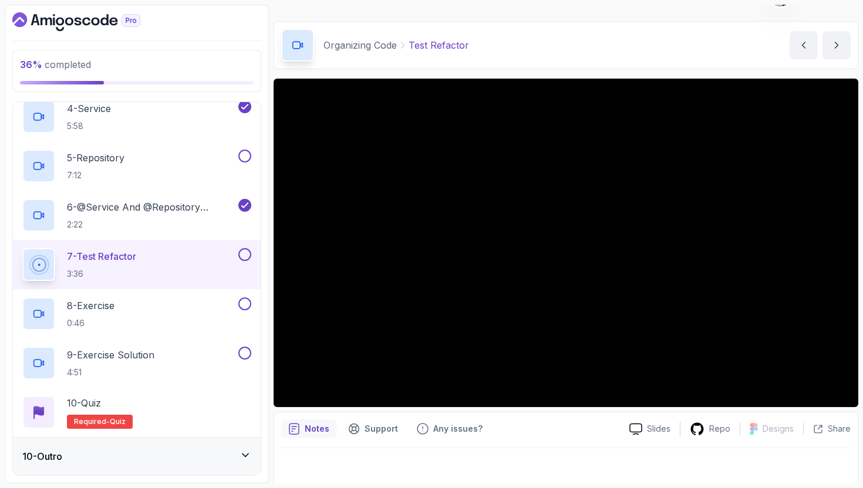
scroll to position [31, 0]
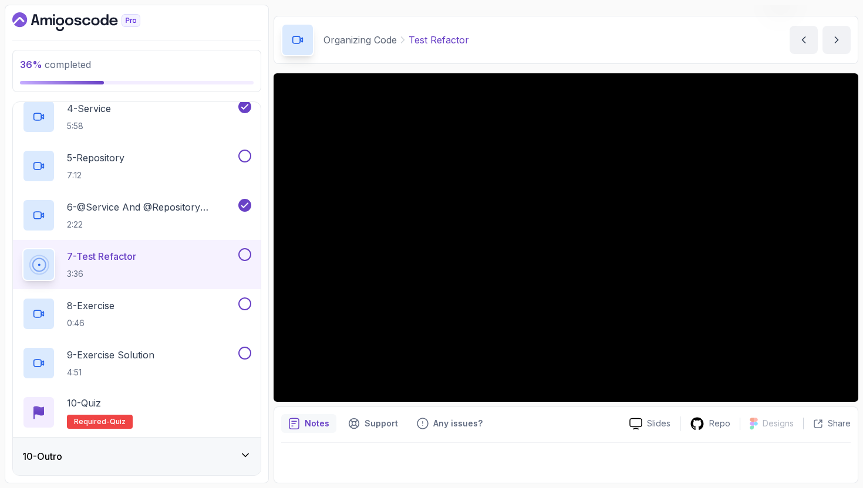
click at [160, 450] on div "10 - Outro" at bounding box center [136, 457] width 229 height 14
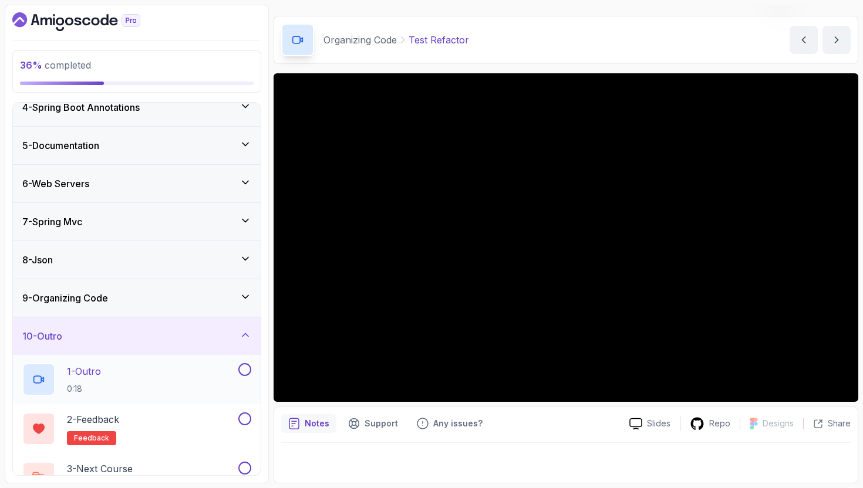
scroll to position [156, 0]
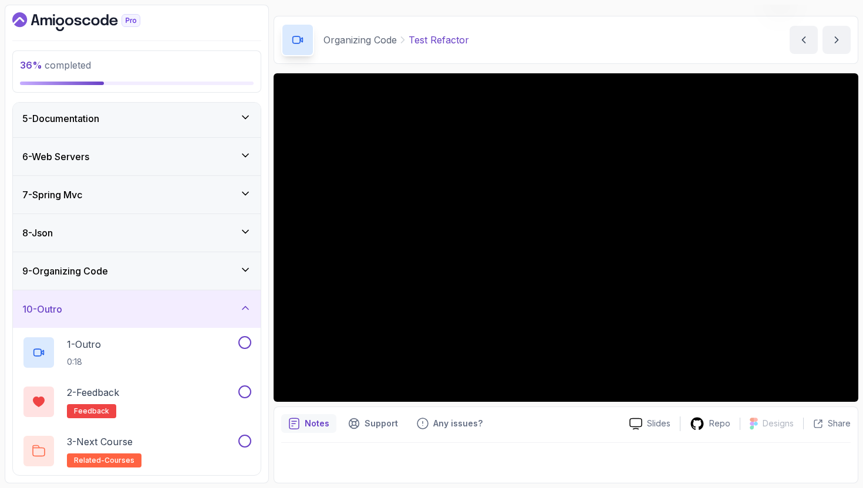
click at [232, 278] on div "9 - Organizing Code" at bounding box center [137, 271] width 248 height 38
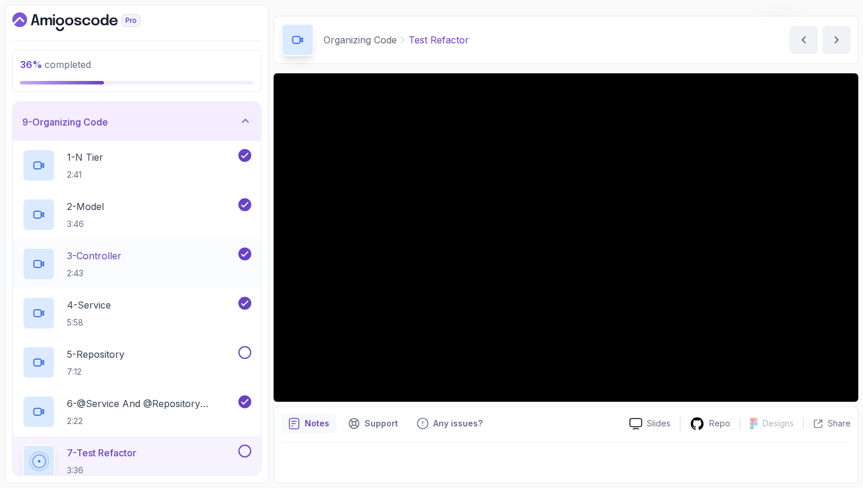
scroll to position [285, 0]
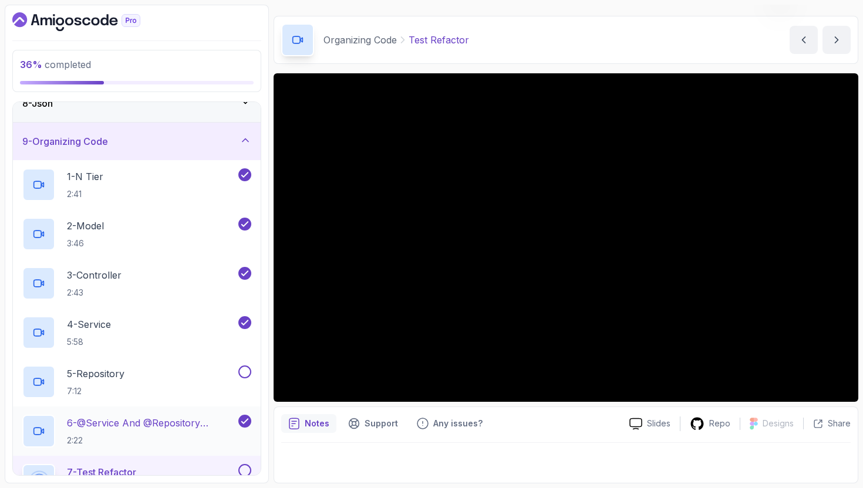
click at [148, 424] on p "6 - @Service And @Repository Annotations" at bounding box center [151, 423] width 169 height 14
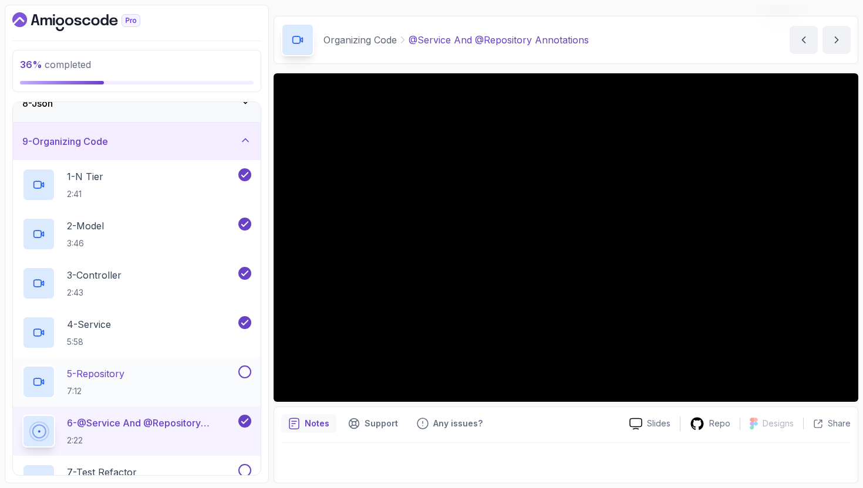
click at [187, 385] on div "5 - Repository 7:12" at bounding box center [129, 382] width 214 height 33
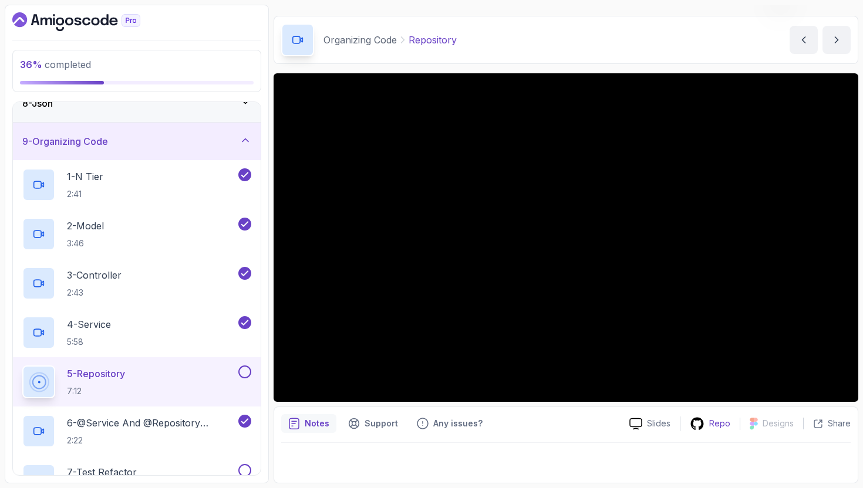
click at [714, 417] on div "Repo" at bounding box center [709, 424] width 59 height 15
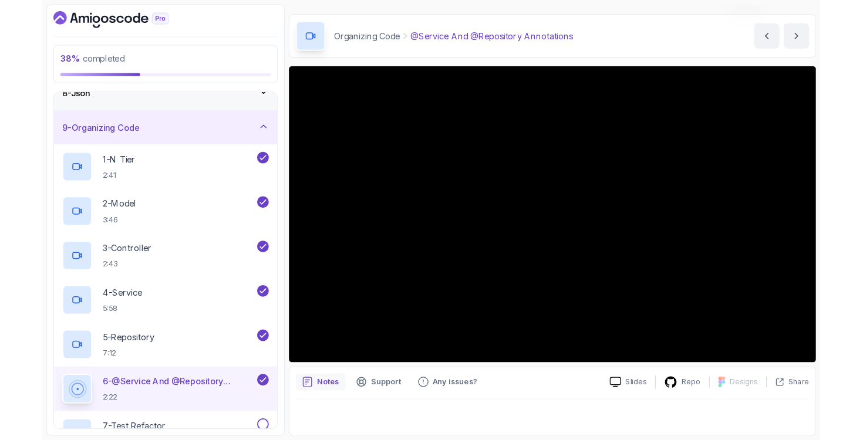
scroll to position [501, 0]
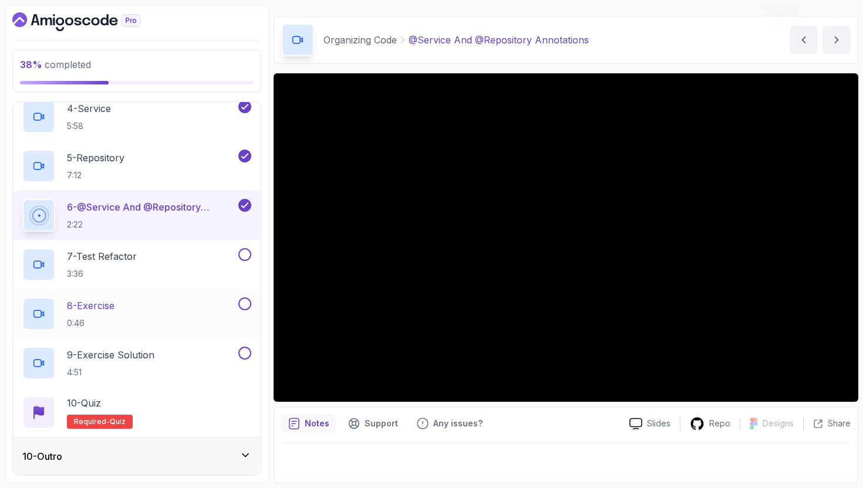
click at [163, 308] on div "8 - Exercise 0:46" at bounding box center [129, 314] width 214 height 33
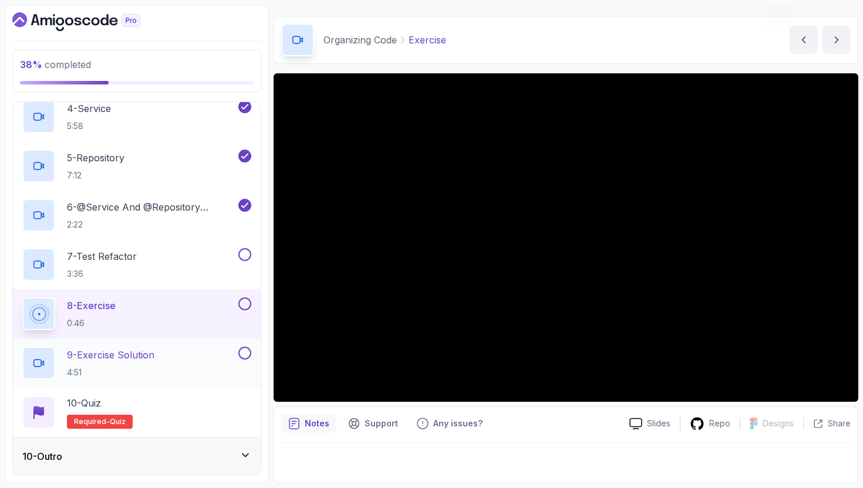
click at [134, 377] on p "4:51" at bounding box center [110, 373] width 87 height 12
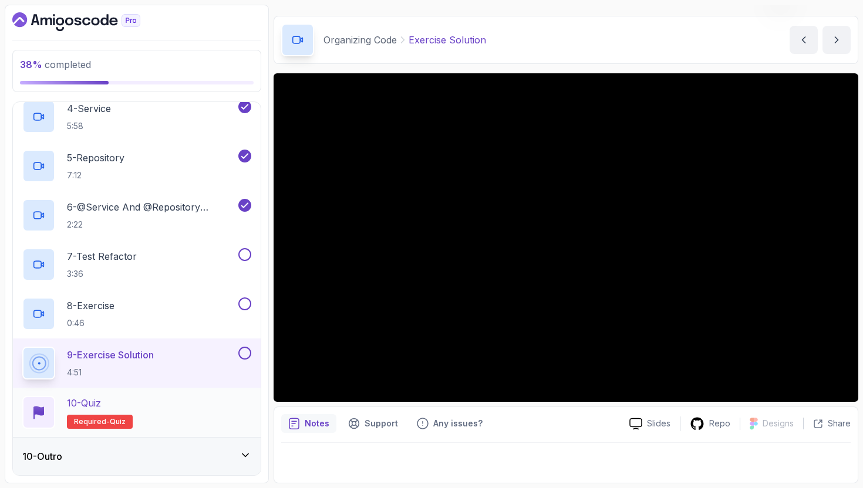
scroll to position [501, 0]
click at [151, 405] on div "10 - Quiz Required- quiz" at bounding box center [136, 412] width 229 height 33
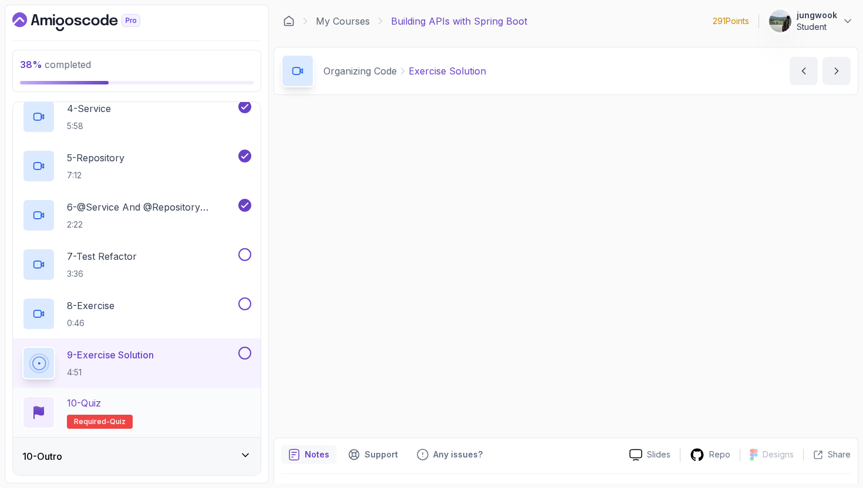
click at [180, 435] on div "10 - Quiz Required- quiz" at bounding box center [137, 412] width 248 height 49
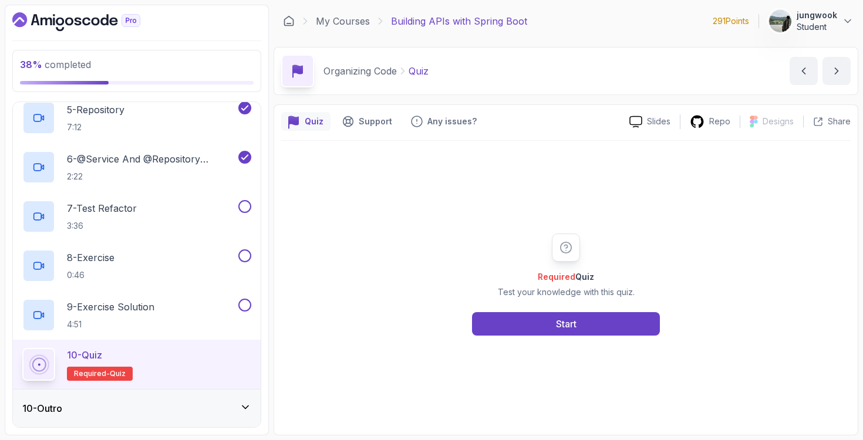
click at [112, 400] on div "10 - Outro" at bounding box center [137, 409] width 248 height 38
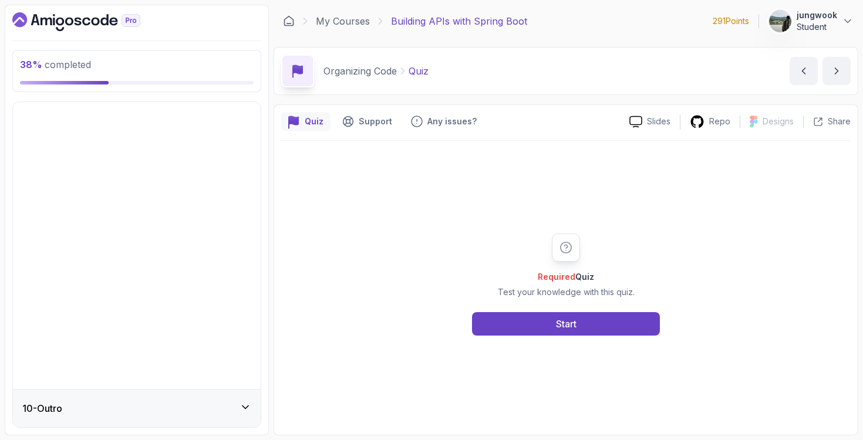
scroll to position [56, 0]
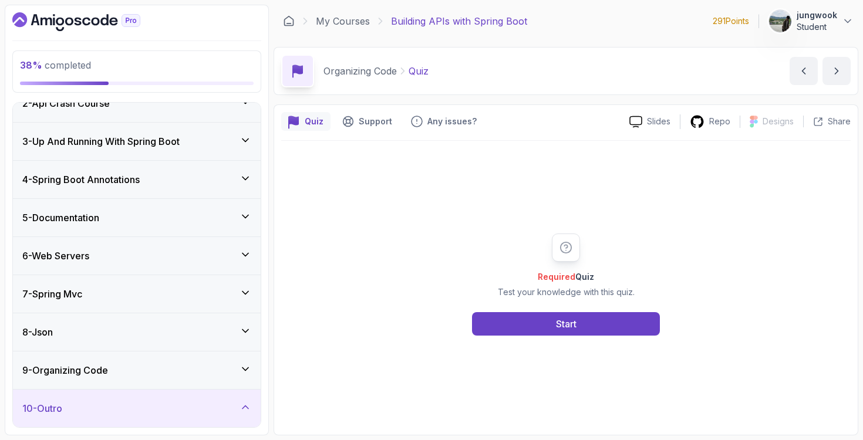
click at [164, 361] on div "9 - Organizing Code" at bounding box center [137, 371] width 248 height 38
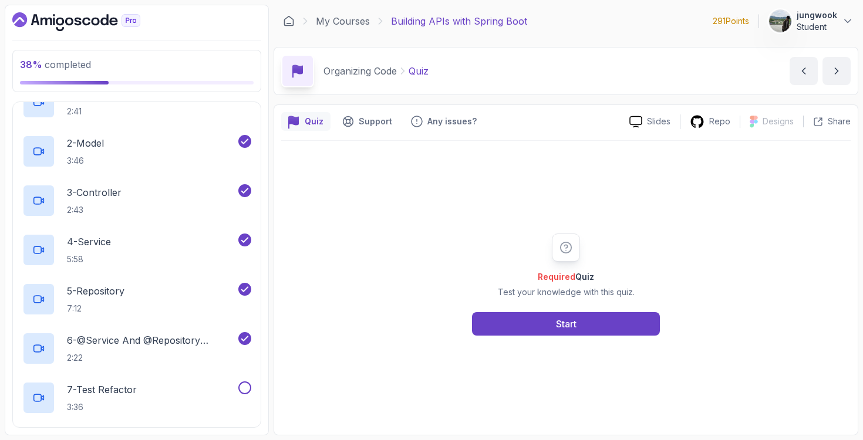
scroll to position [549, 0]
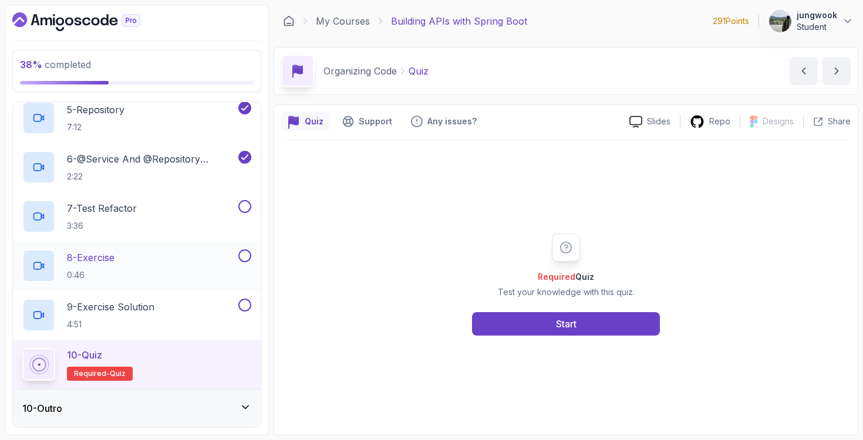
click at [225, 259] on div "8 - Exercise 0:46" at bounding box center [129, 266] width 214 height 33
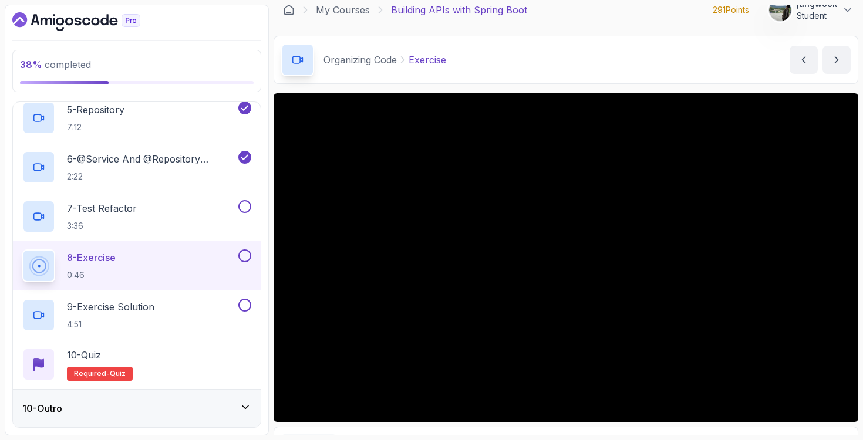
scroll to position [12, 0]
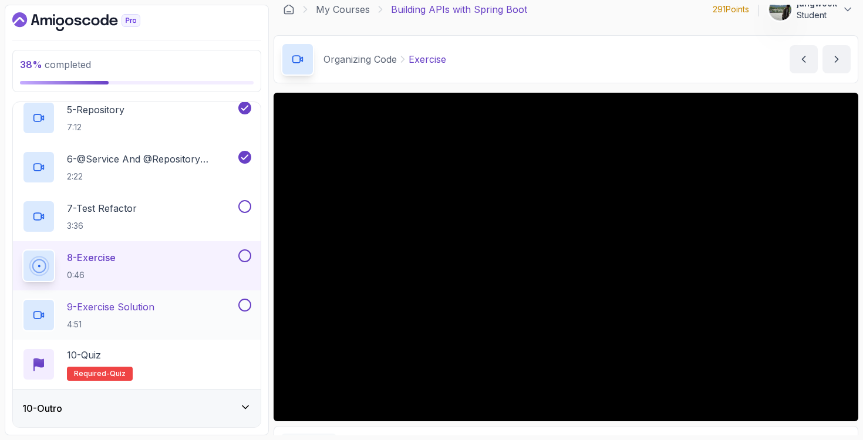
click at [141, 312] on p "9 - Exercise Solution" at bounding box center [110, 307] width 87 height 14
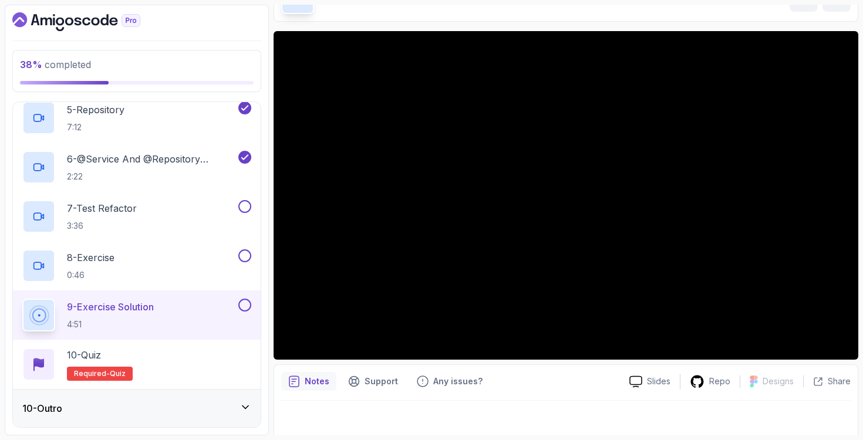
scroll to position [79, 0]
